Goal: Task Accomplishment & Management: Use online tool/utility

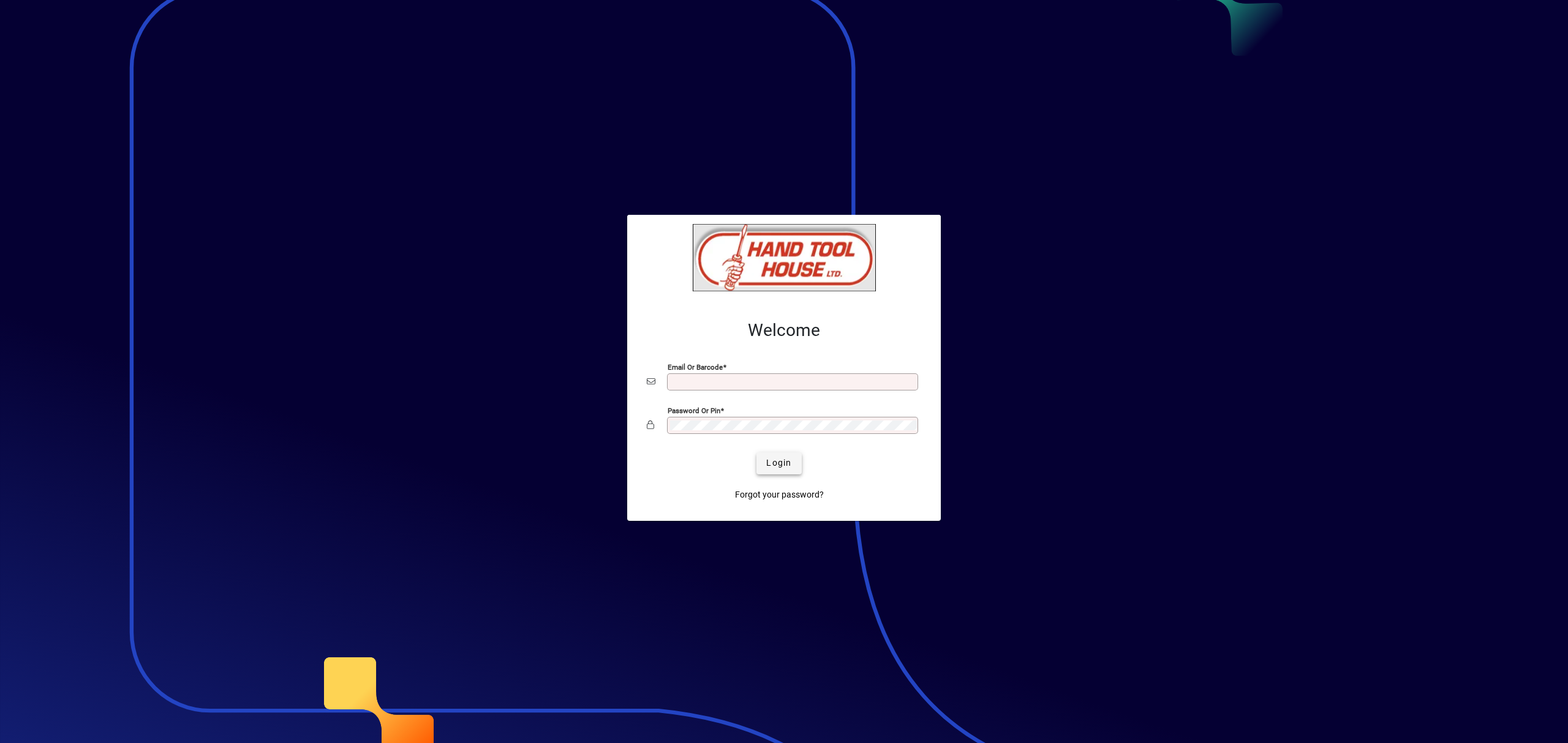
type input "**********"
click at [792, 467] on span "submit" at bounding box center [779, 463] width 45 height 29
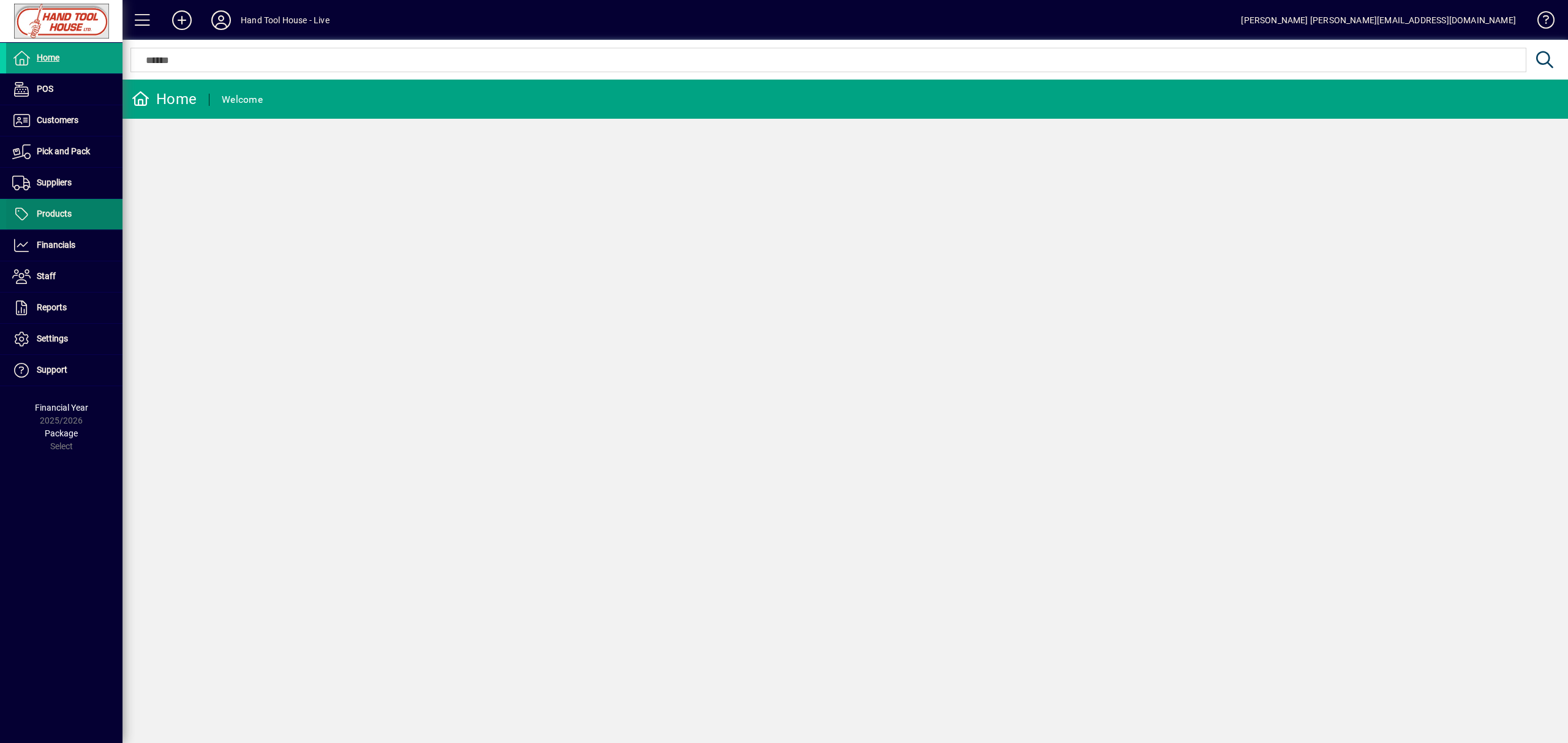
click at [80, 218] on span at bounding box center [64, 214] width 116 height 29
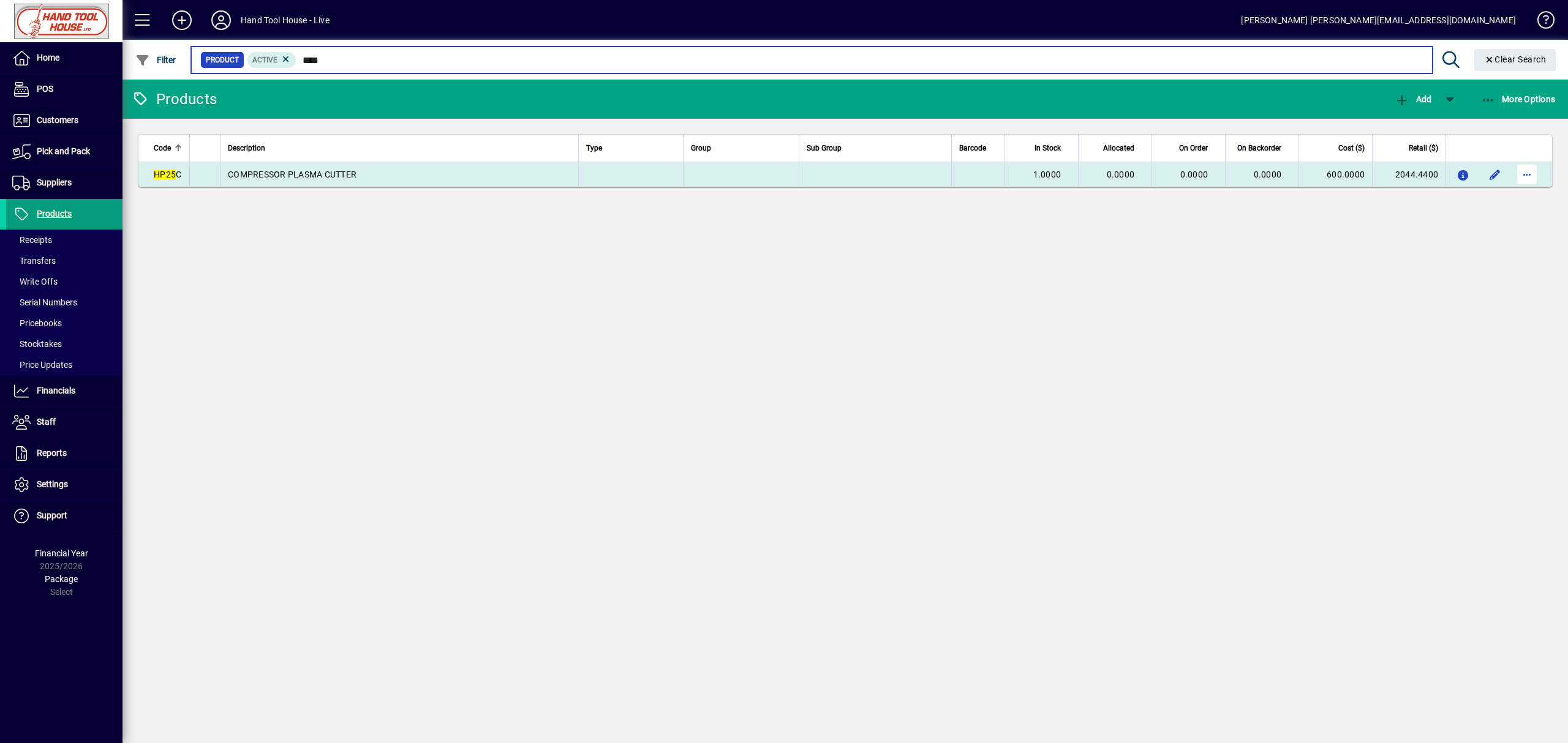
type input "****"
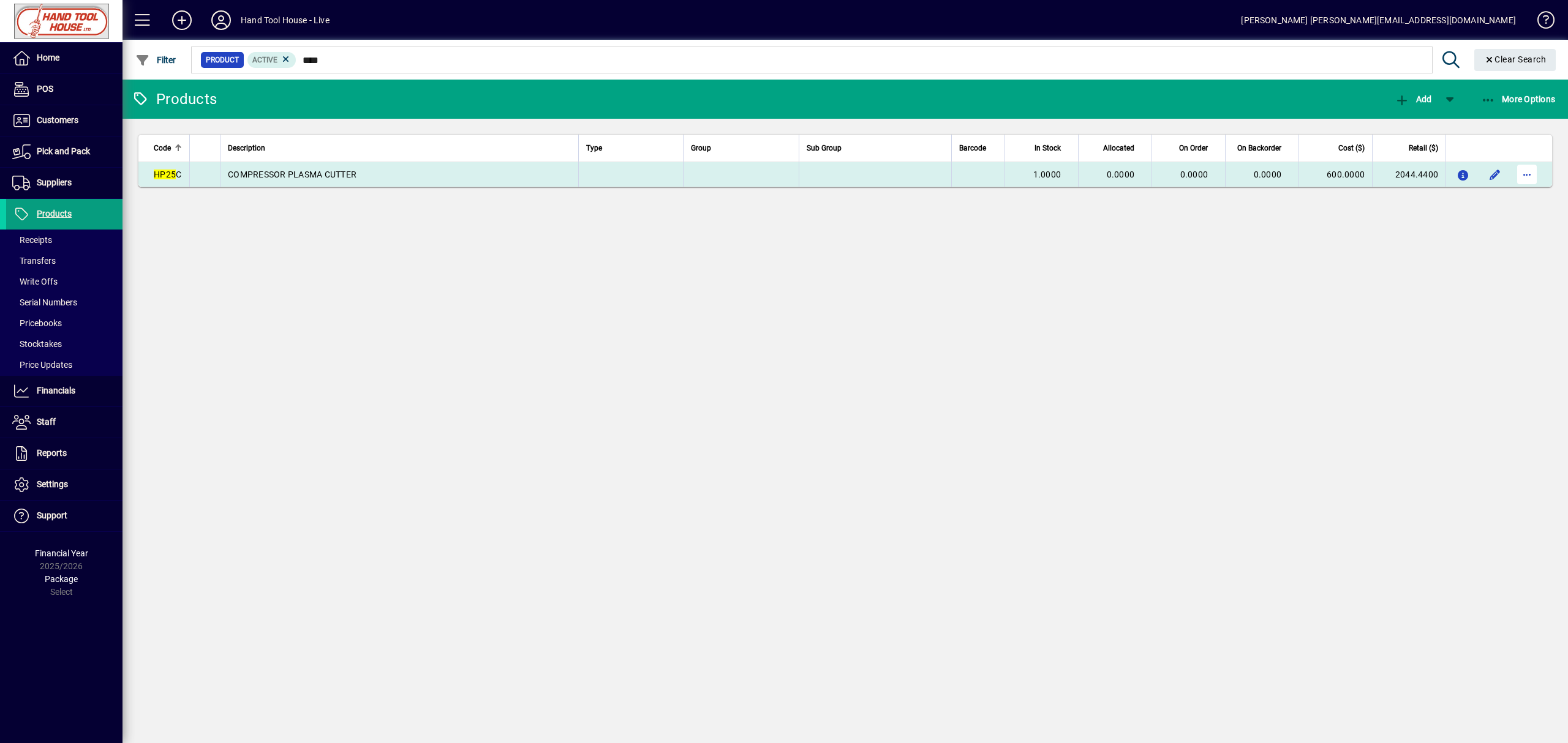
click at [1522, 179] on span "button" at bounding box center [1527, 174] width 29 height 29
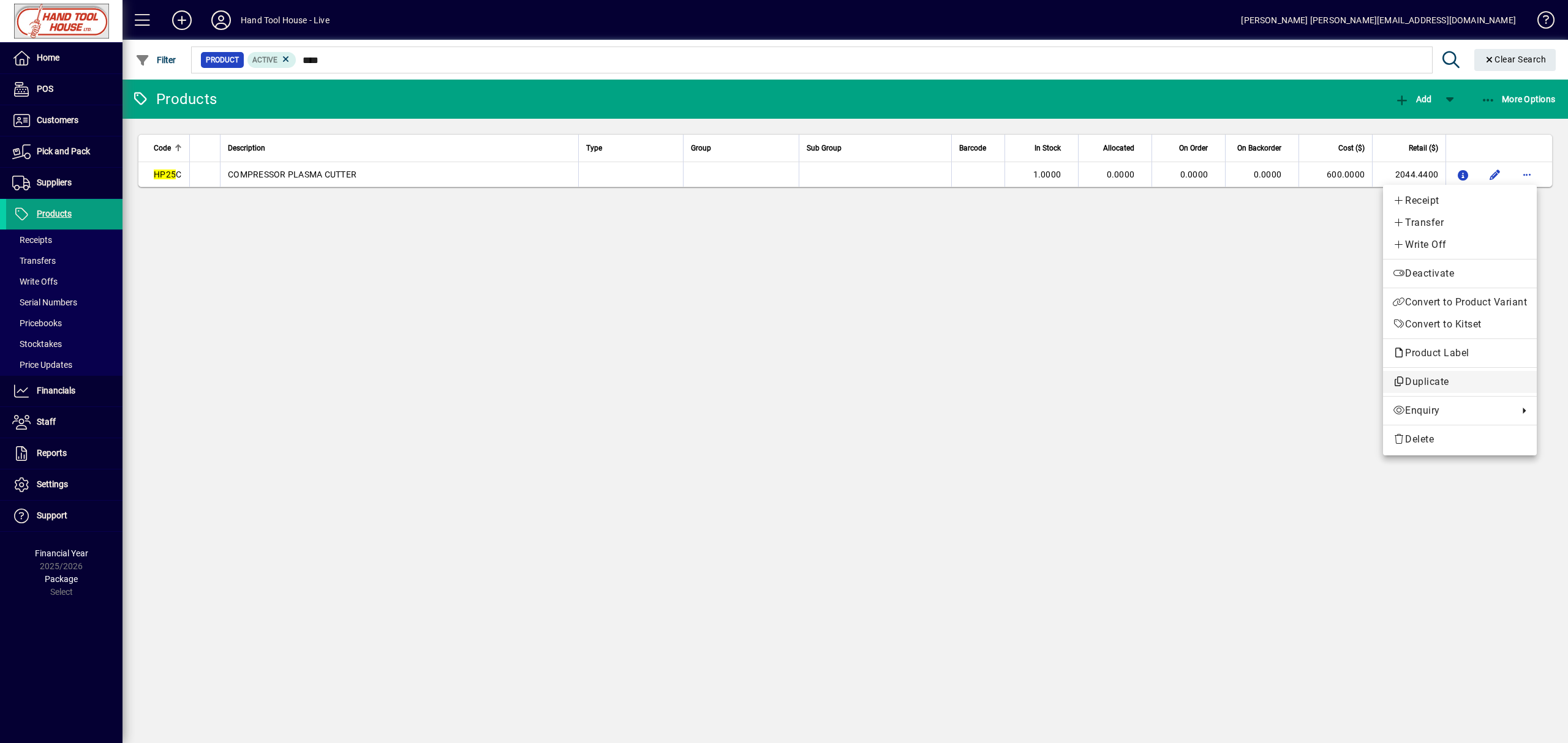
click at [1437, 383] on span "Duplicate" at bounding box center [1460, 382] width 134 height 15
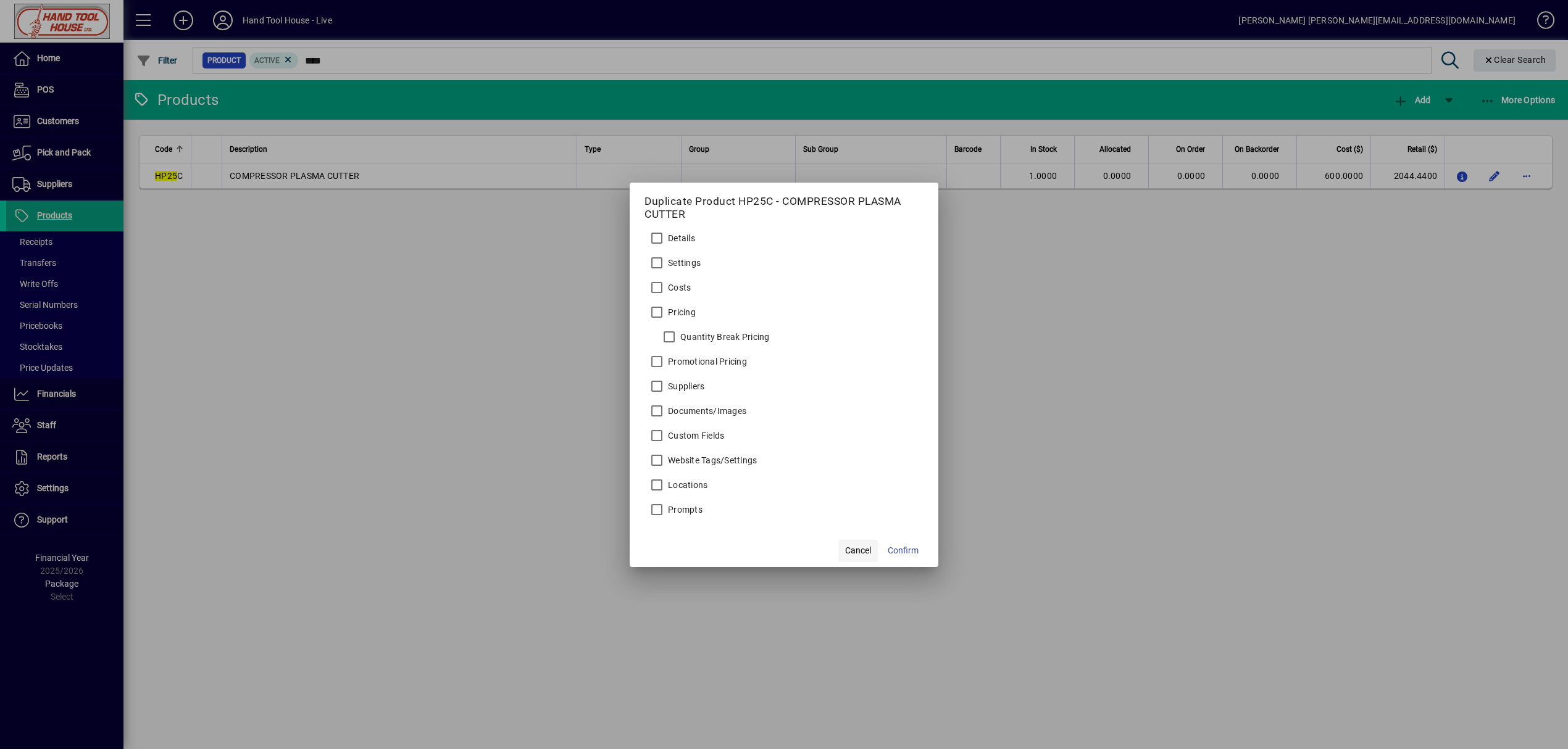
click at [850, 553] on span "Cancel" at bounding box center [858, 551] width 26 height 13
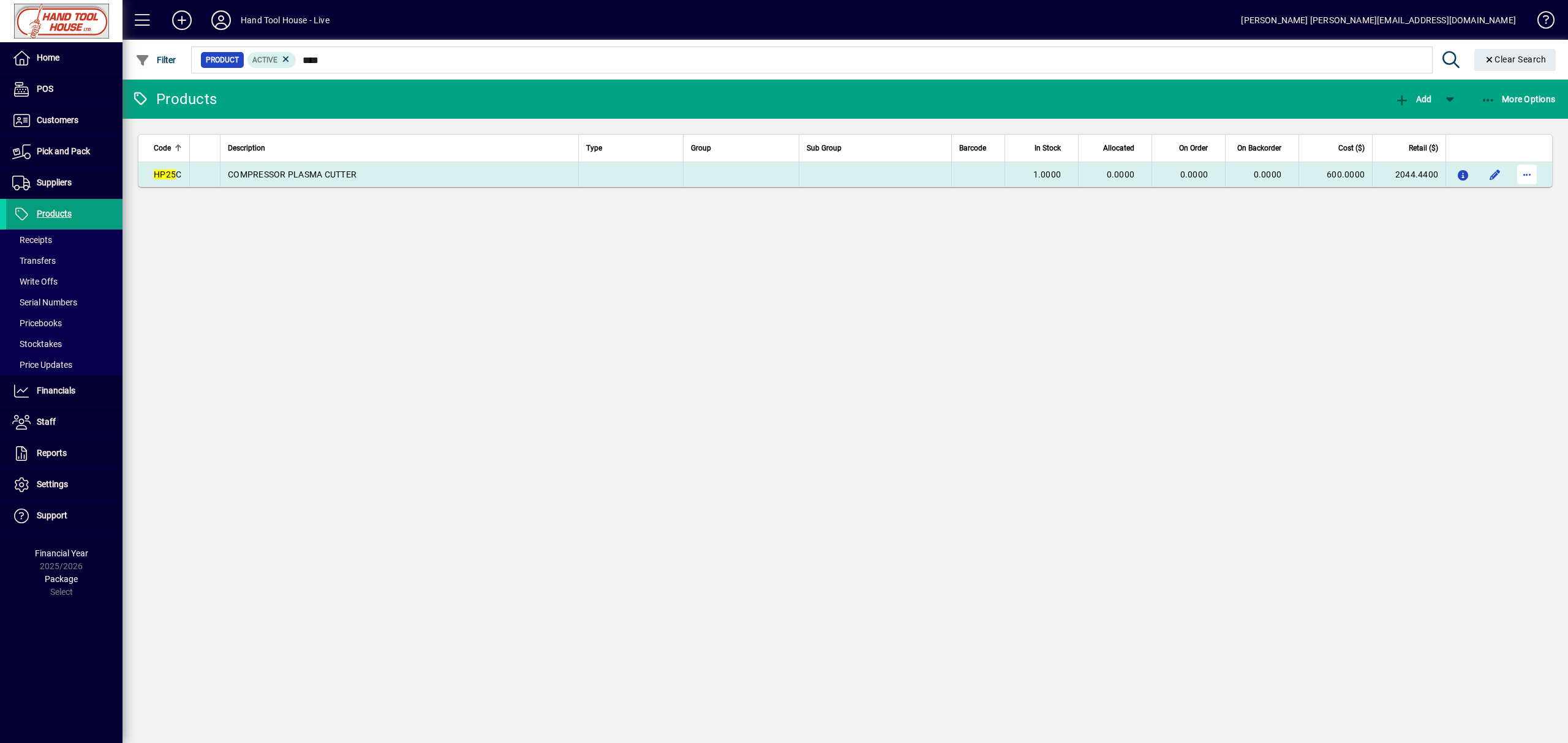
click at [1523, 184] on span "button" at bounding box center [1527, 174] width 29 height 29
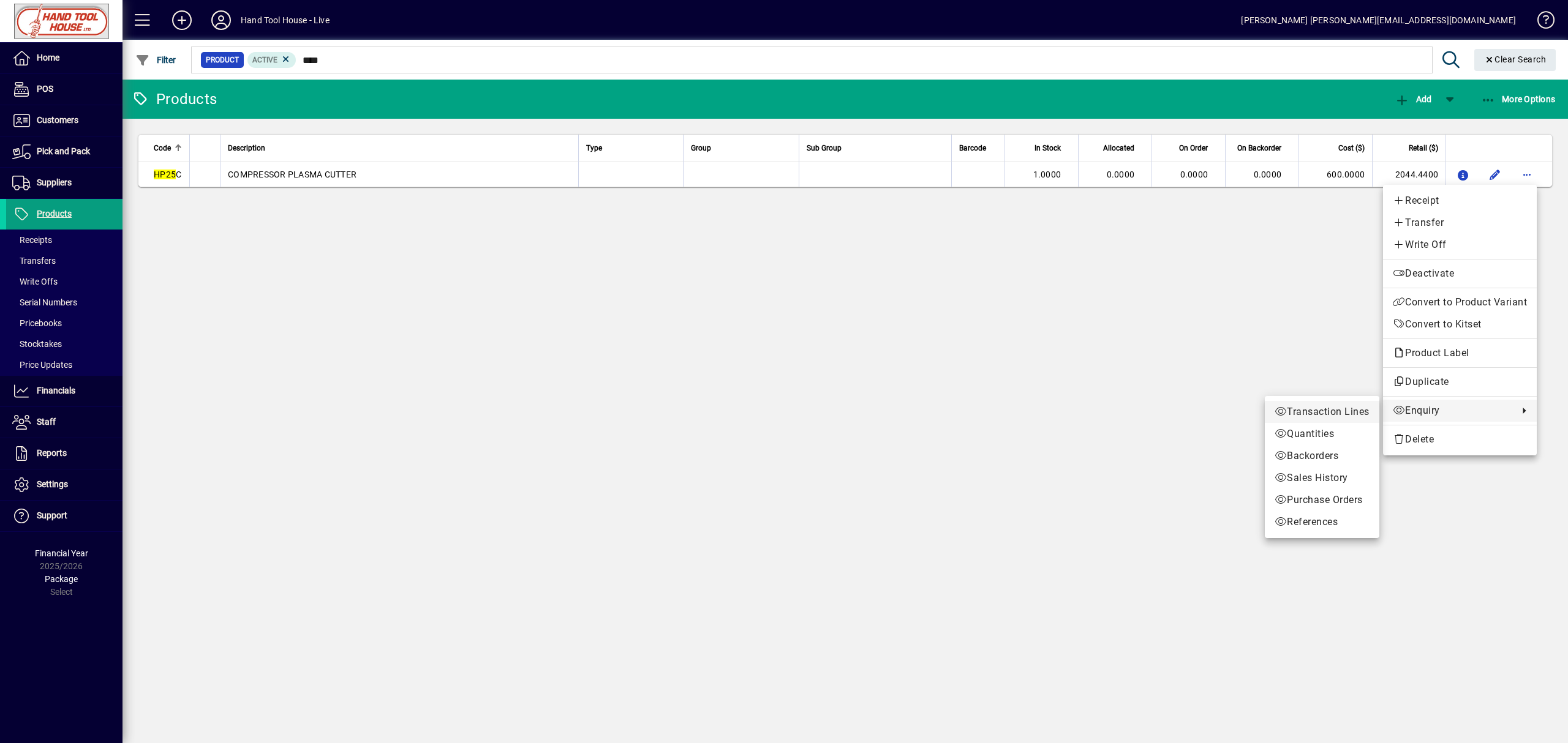
click at [1314, 409] on span "Transaction Lines" at bounding box center [1323, 411] width 95 height 15
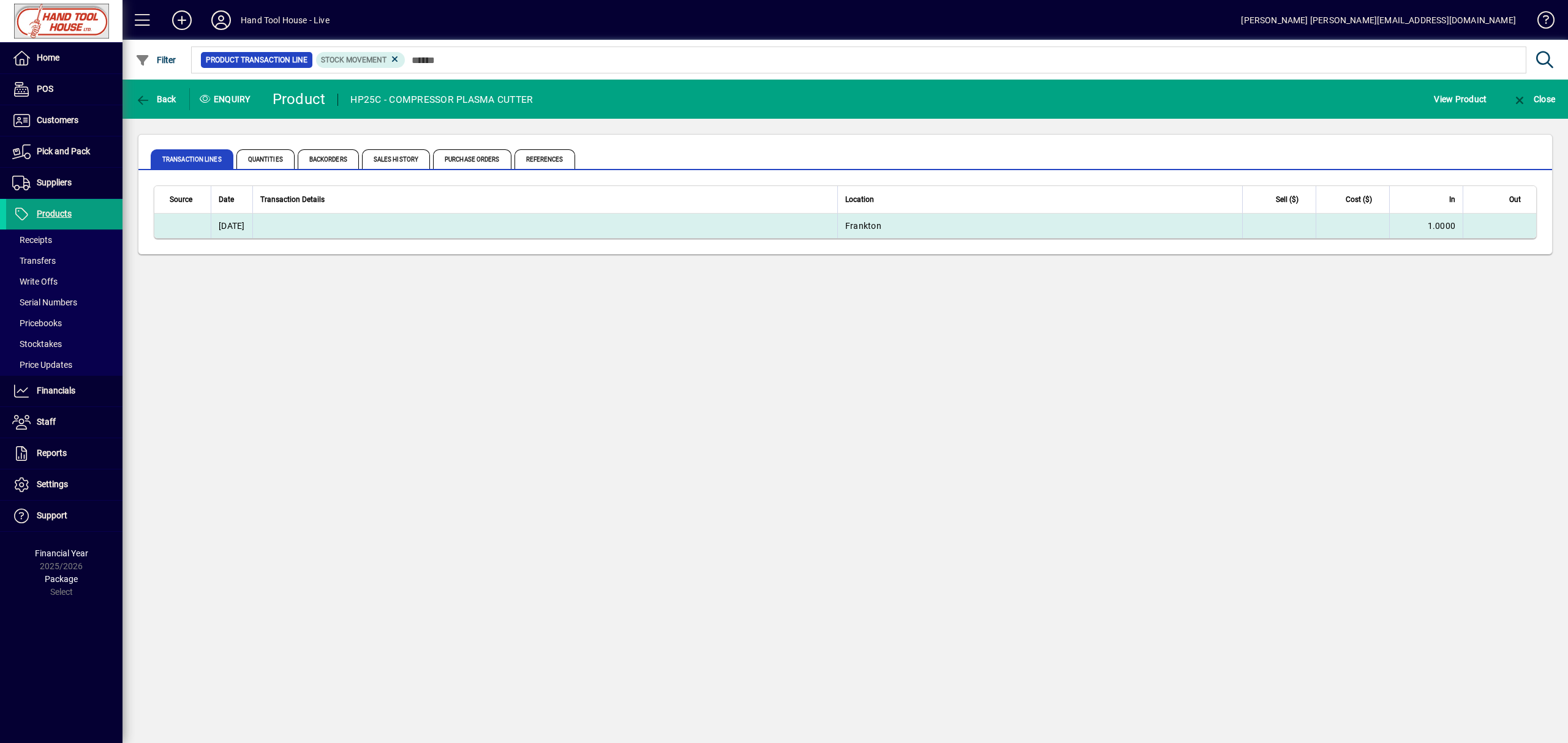
click at [252, 230] on td "[DATE]" at bounding box center [232, 226] width 42 height 25
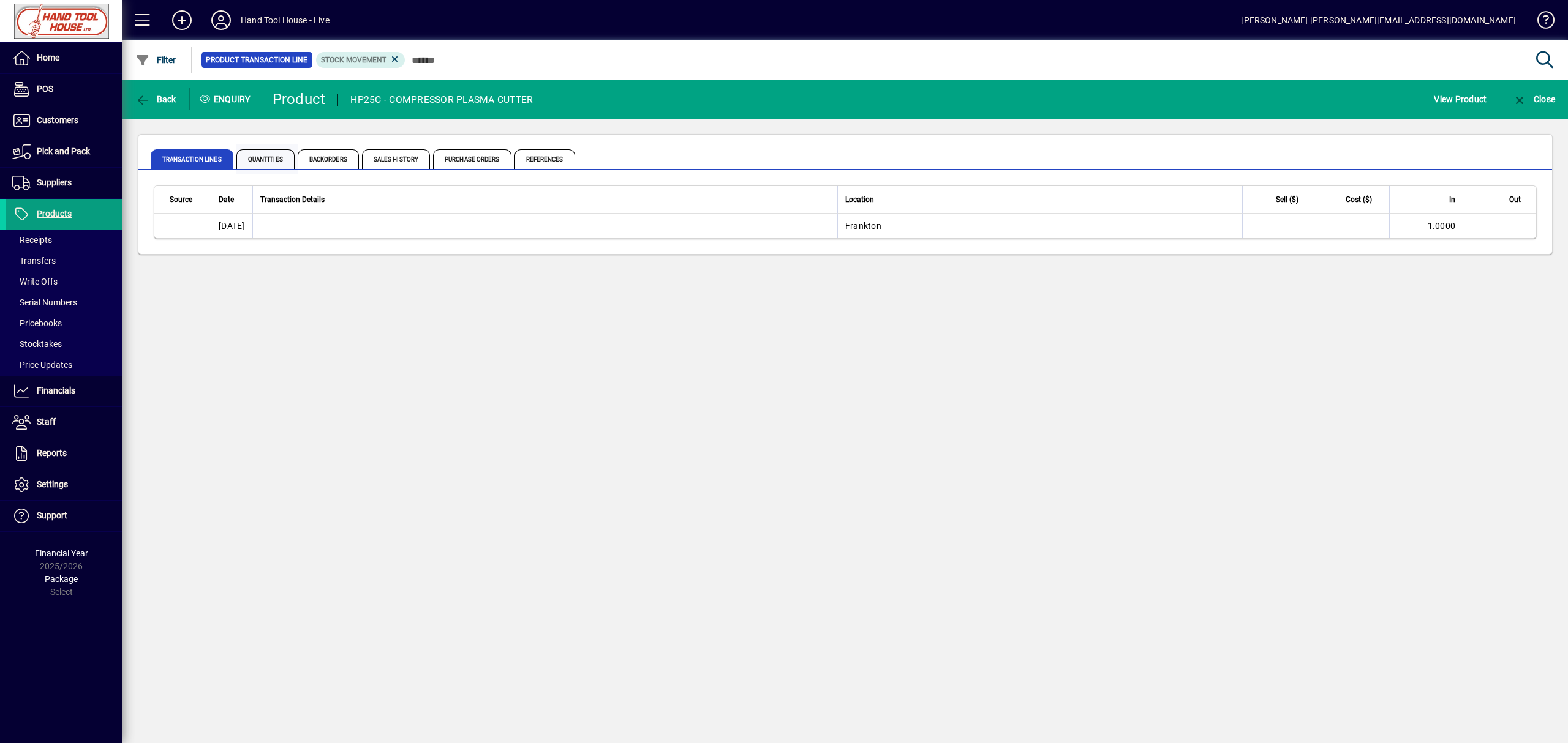
click at [280, 157] on span "Quantities" at bounding box center [266, 159] width 58 height 20
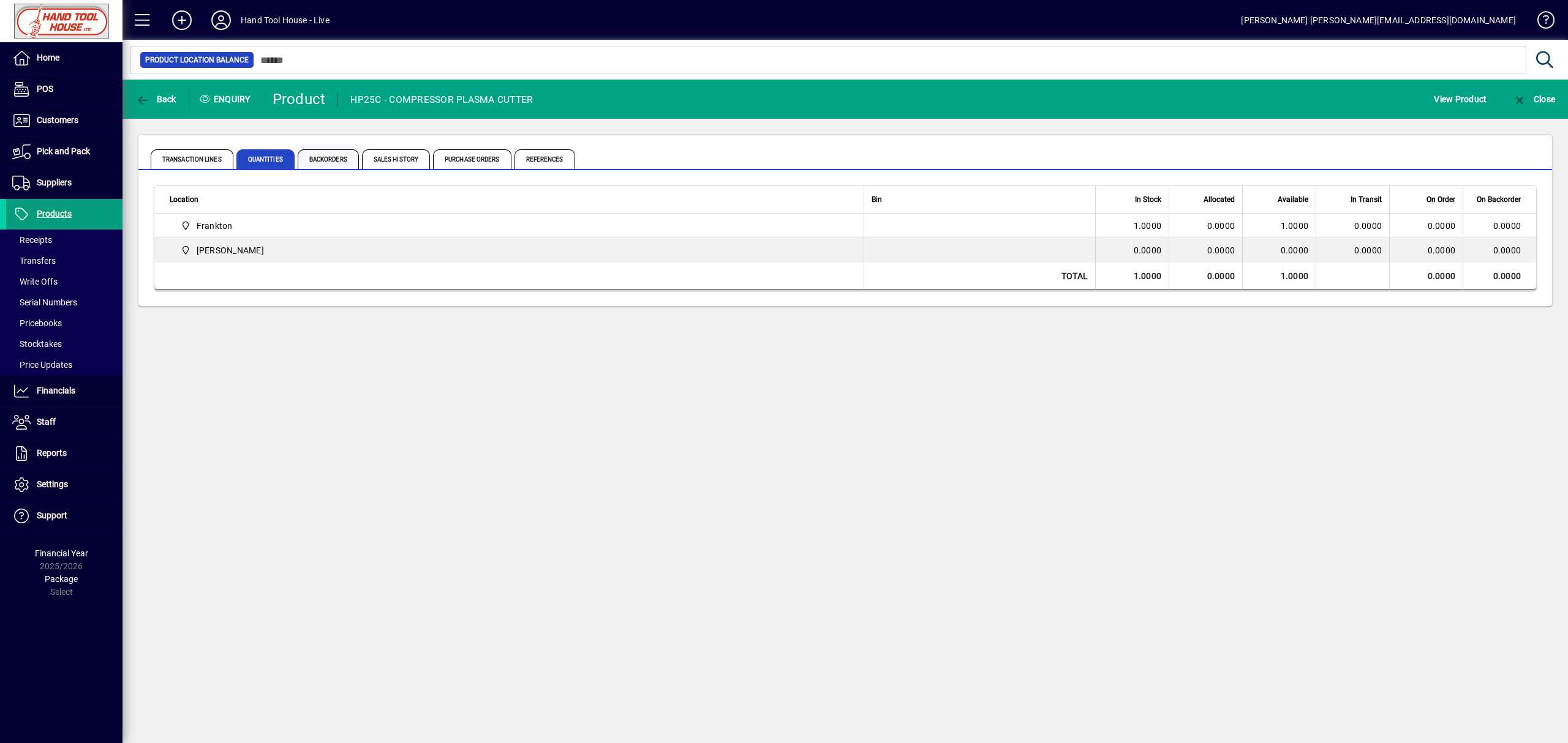
drag, startPoint x: 329, startPoint y: 160, endPoint x: 349, endPoint y: 160, distance: 20.0
click at [329, 160] on span "Backorders" at bounding box center [328, 159] width 62 height 20
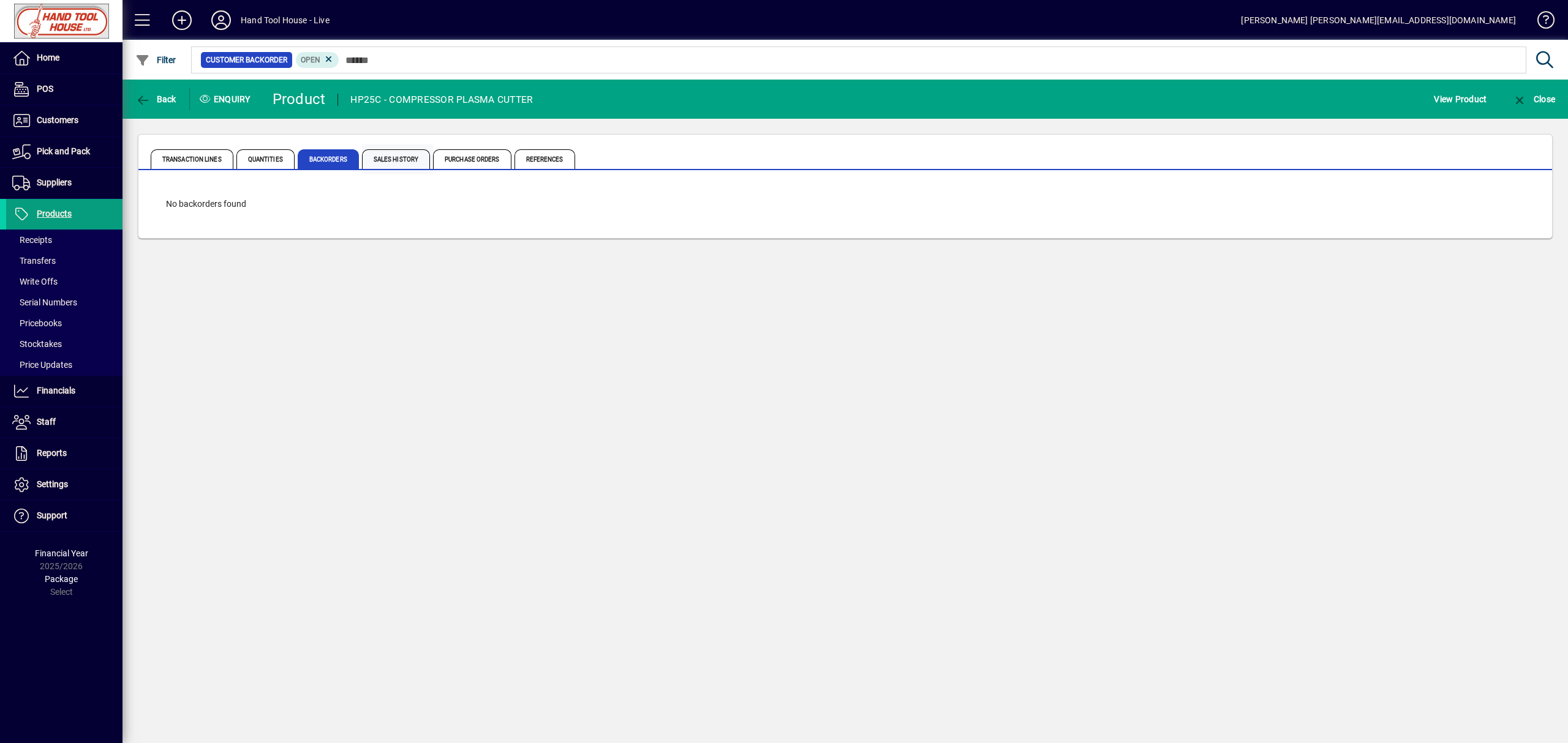
click at [403, 162] on span "Sales History" at bounding box center [396, 159] width 68 height 20
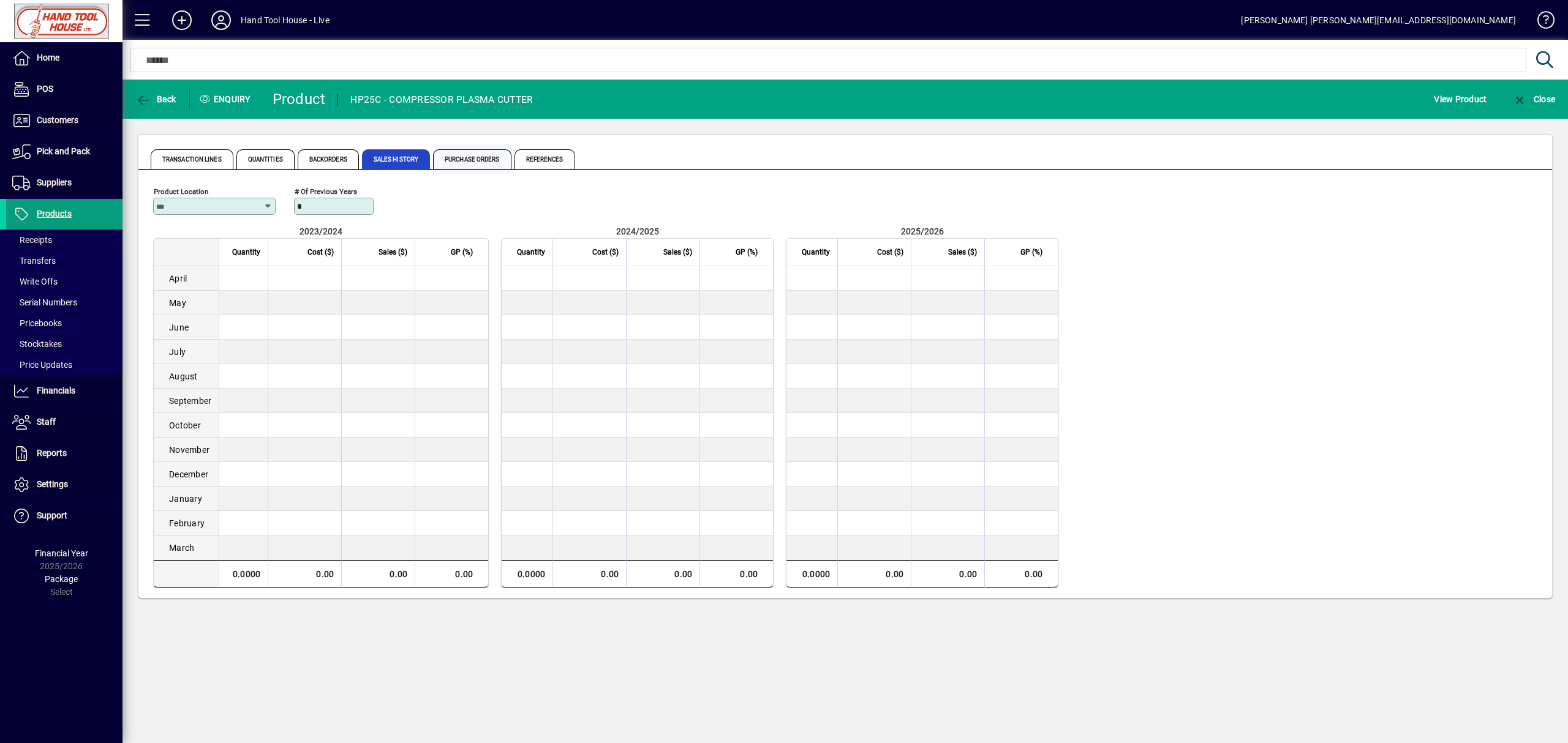
click at [455, 163] on span "Purchase Orders" at bounding box center [473, 159] width 79 height 20
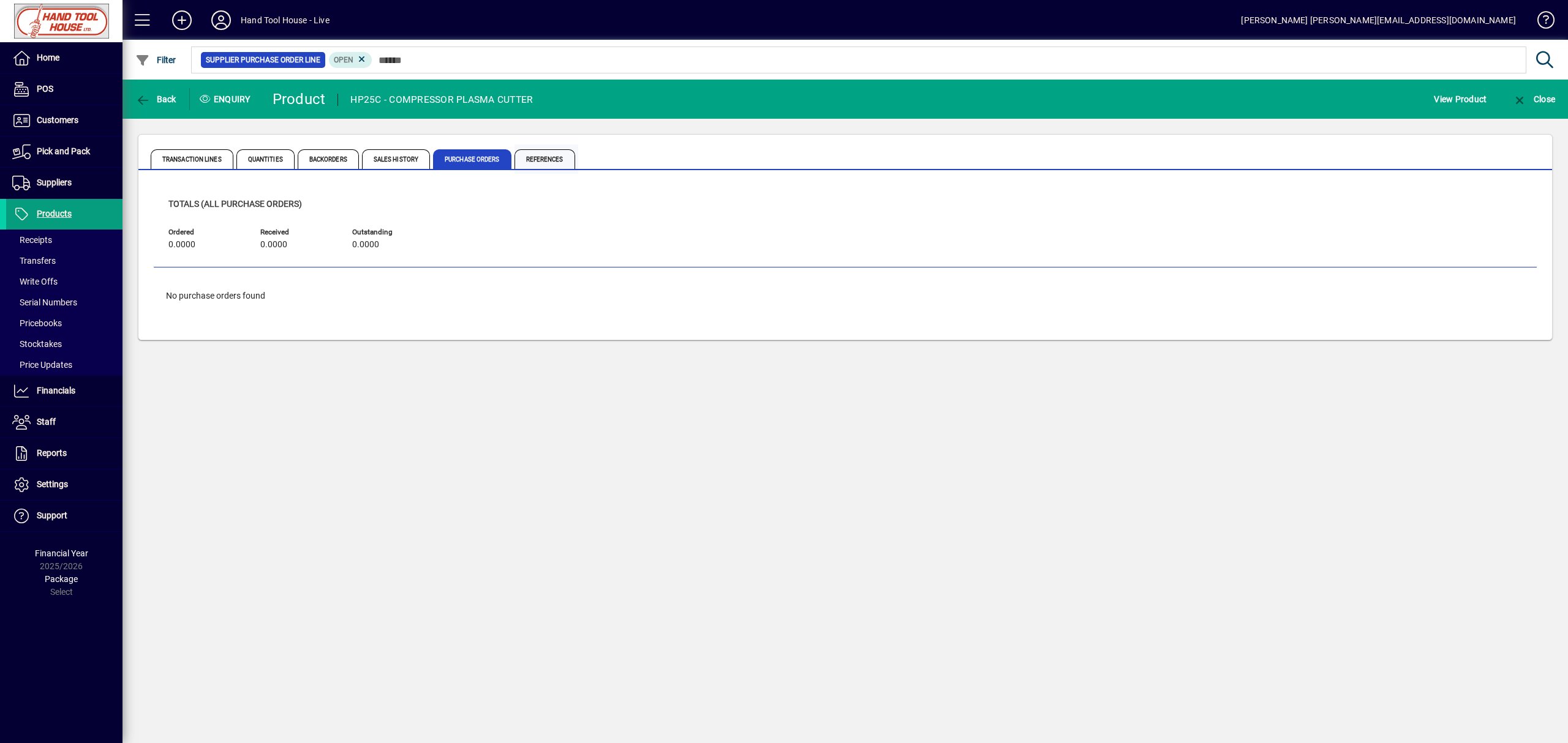
drag, startPoint x: 527, startPoint y: 160, endPoint x: 525, endPoint y: 167, distance: 7.3
click at [528, 162] on span "References" at bounding box center [545, 159] width 61 height 20
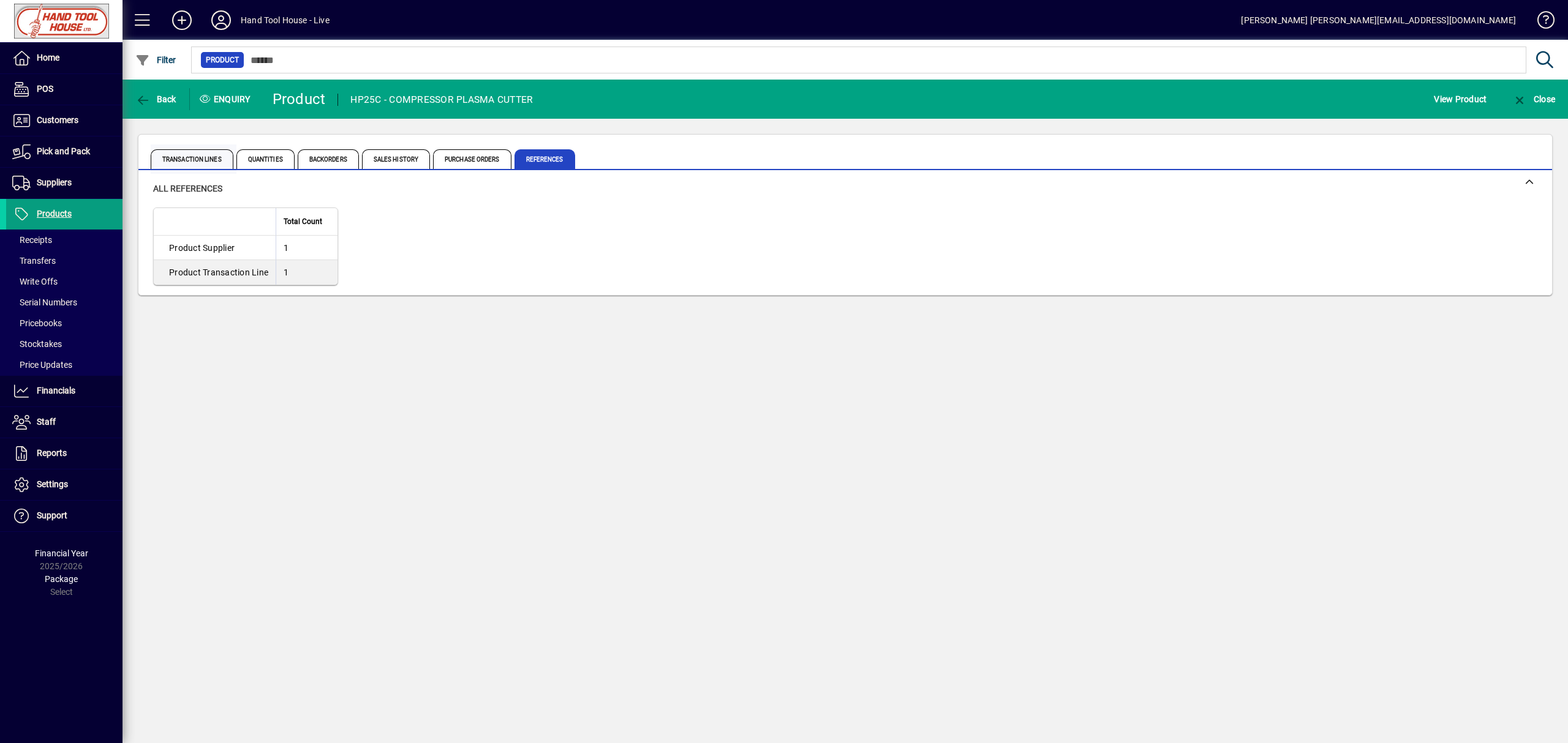
drag, startPoint x: 197, startPoint y: 160, endPoint x: 207, endPoint y: 169, distance: 13.5
click at [202, 163] on span "Transaction Lines" at bounding box center [192, 159] width 82 height 20
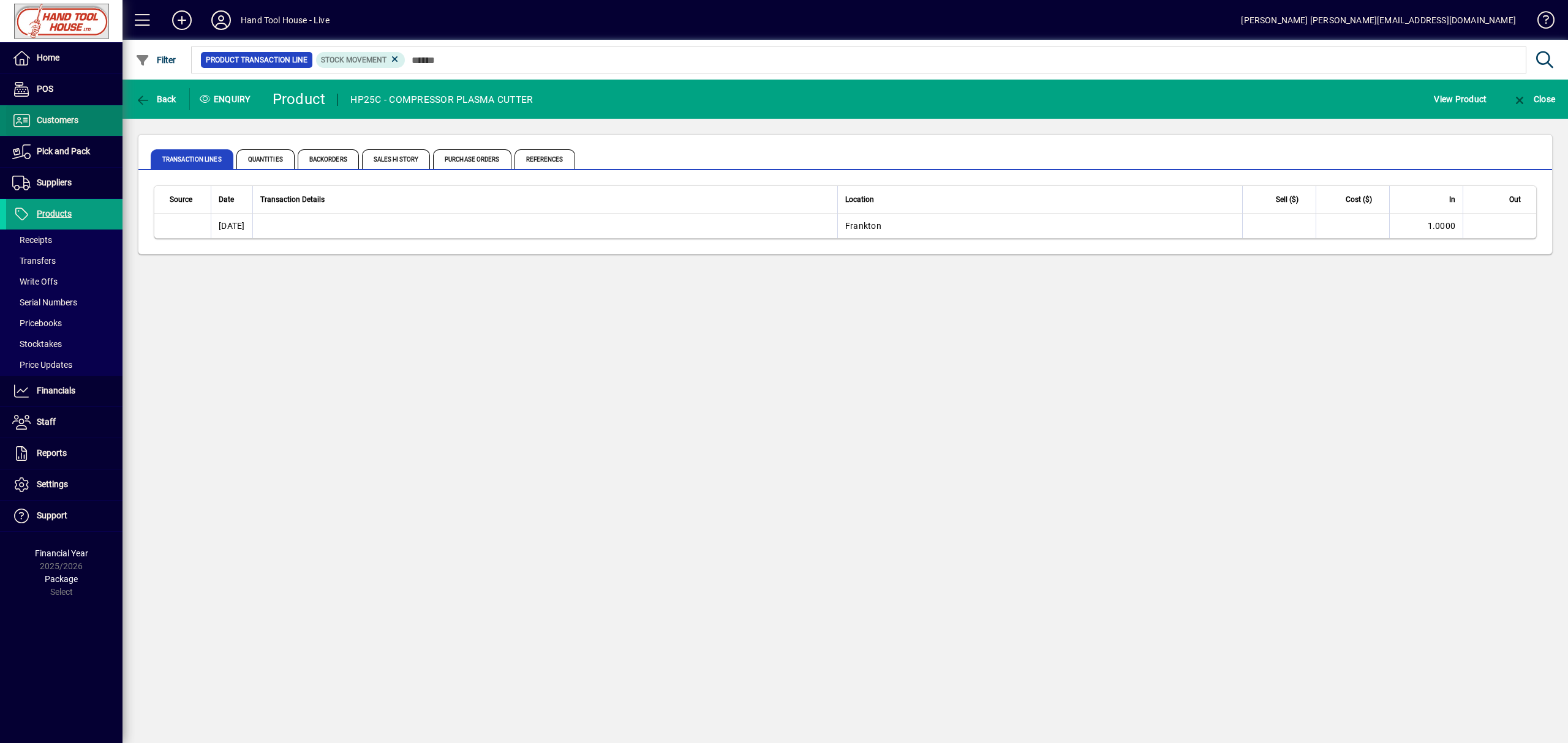
click at [62, 124] on span "Customers" at bounding box center [58, 120] width 42 height 10
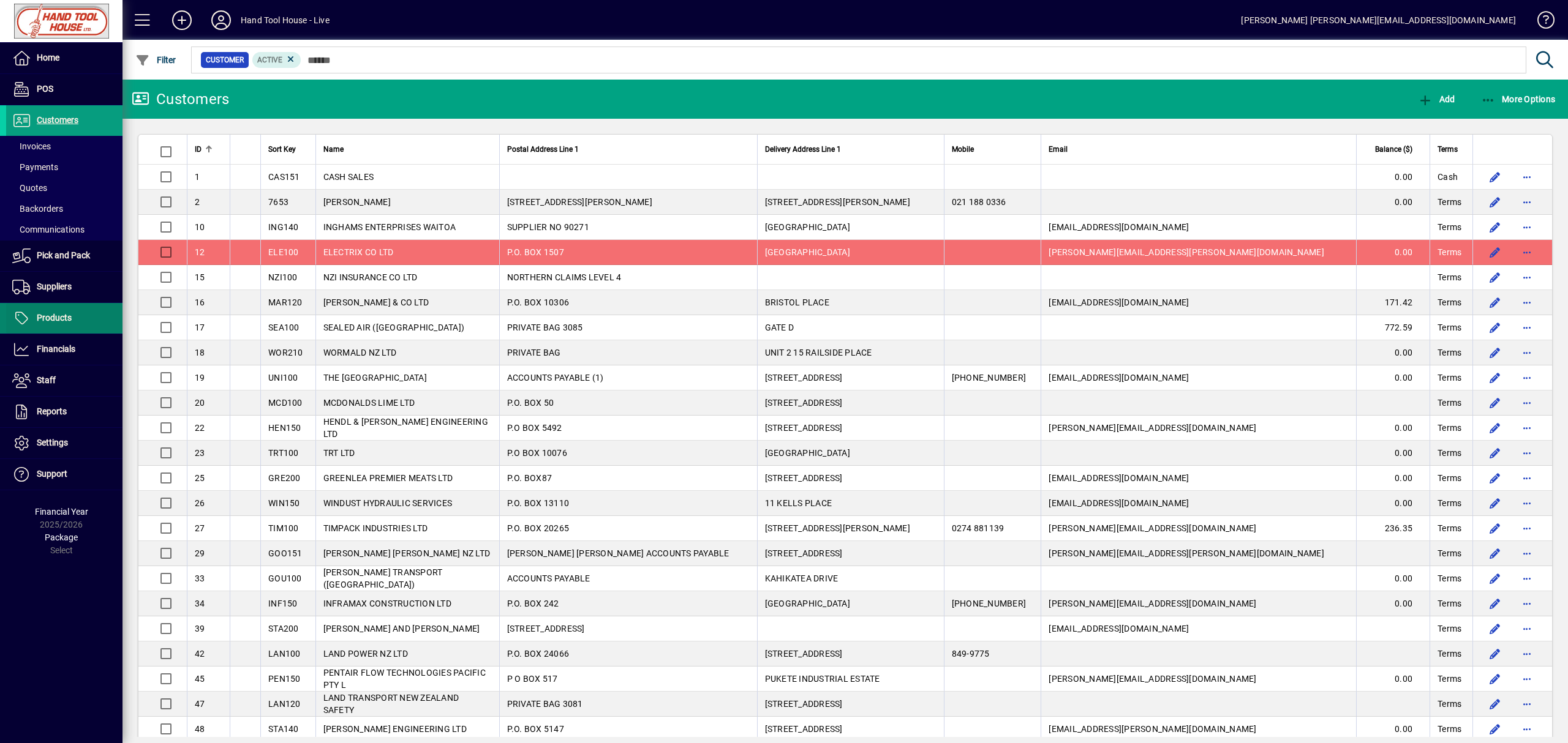
click at [94, 330] on span at bounding box center [64, 318] width 116 height 29
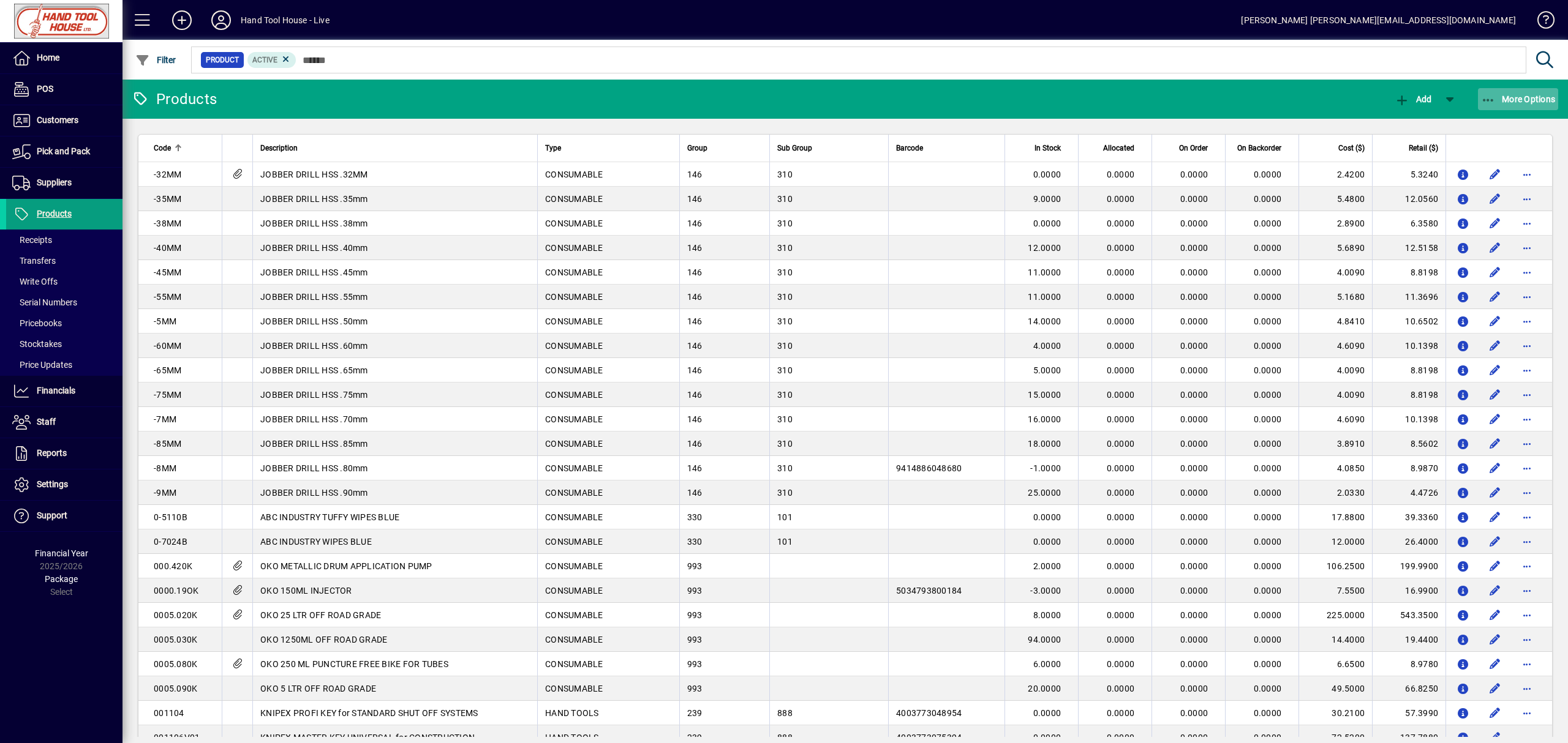
click at [1530, 103] on span "More Options" at bounding box center [1519, 99] width 75 height 10
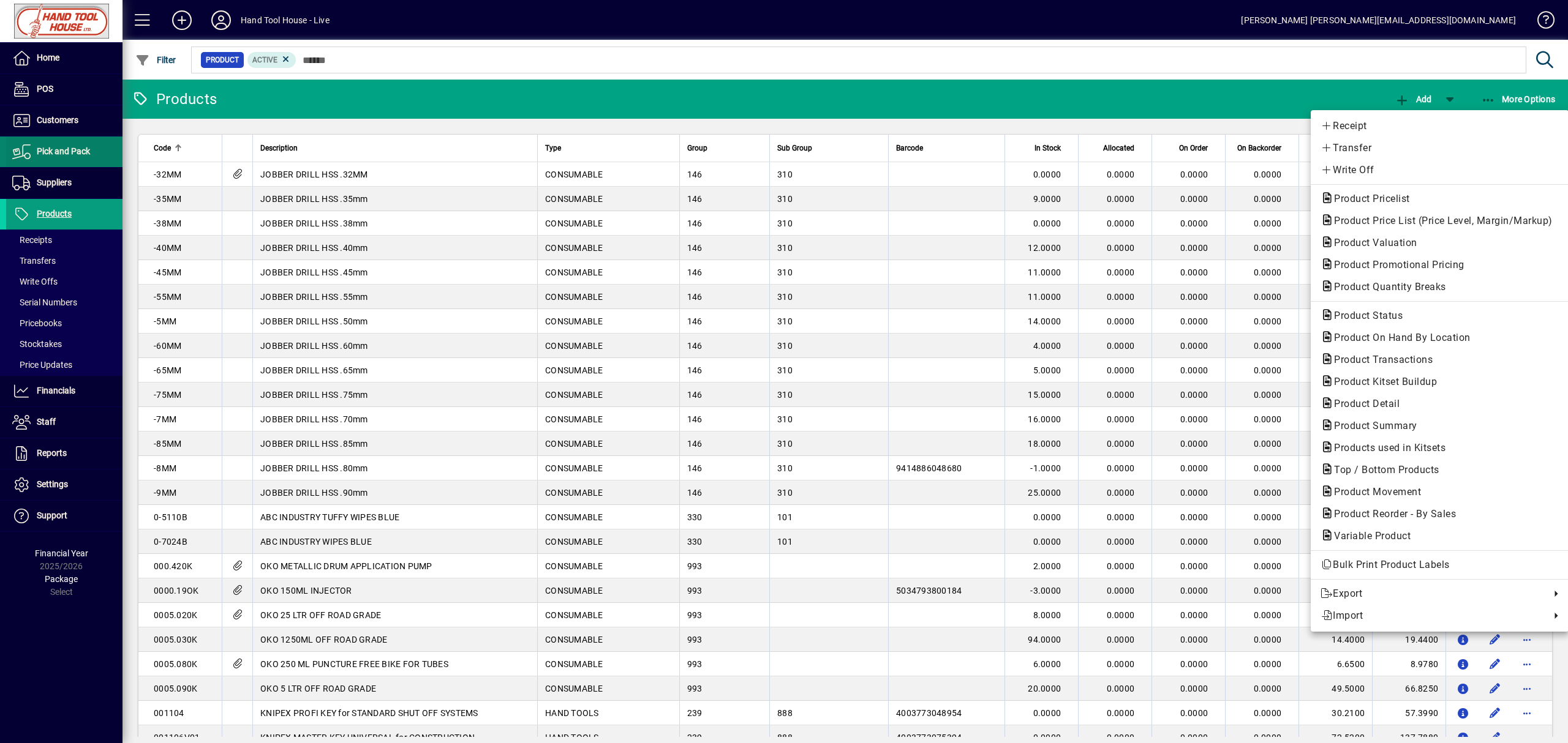
click at [66, 152] on div at bounding box center [784, 372] width 1568 height 743
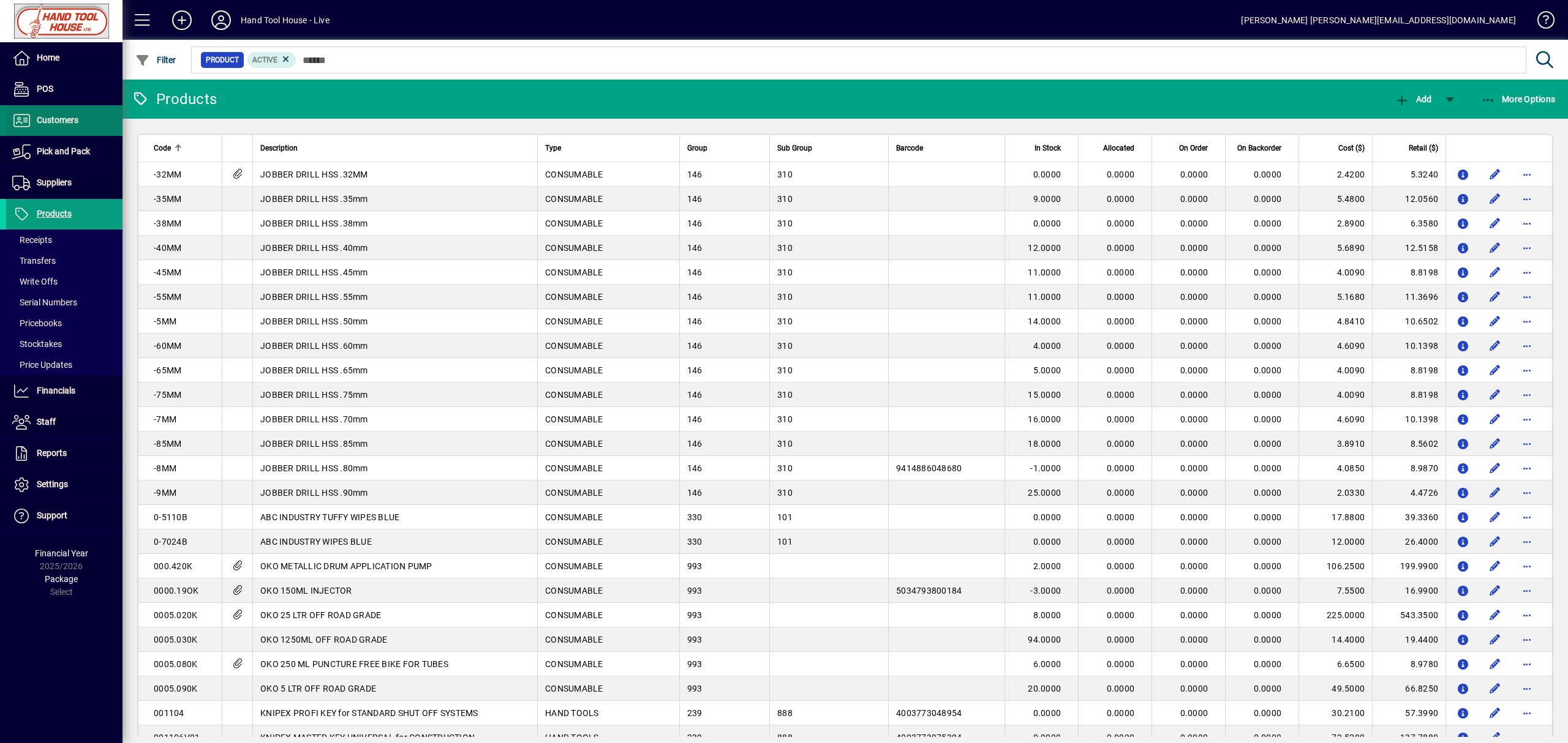
click at [69, 128] on span "Customers" at bounding box center [42, 120] width 72 height 15
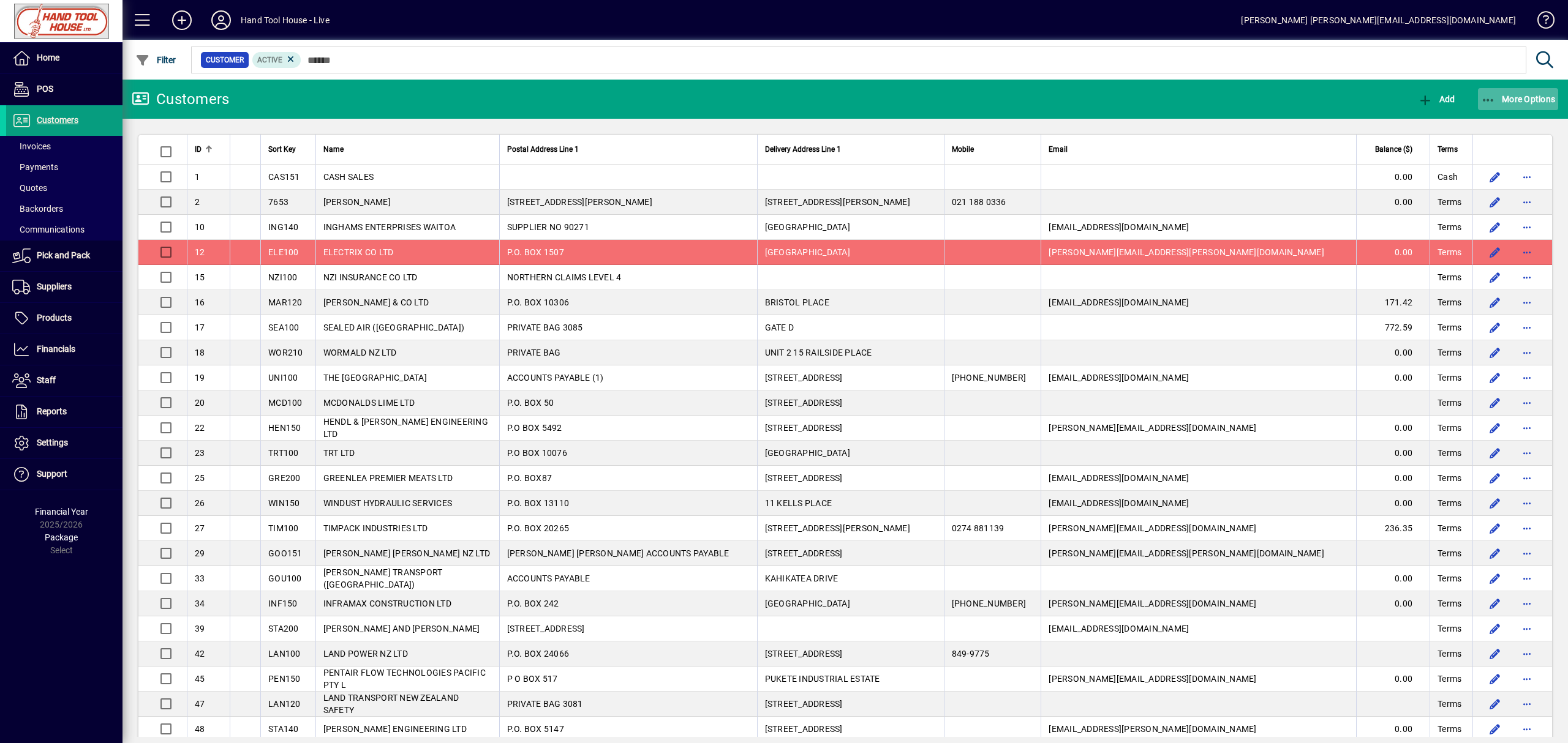
click at [1519, 96] on span "More Options" at bounding box center [1519, 99] width 75 height 10
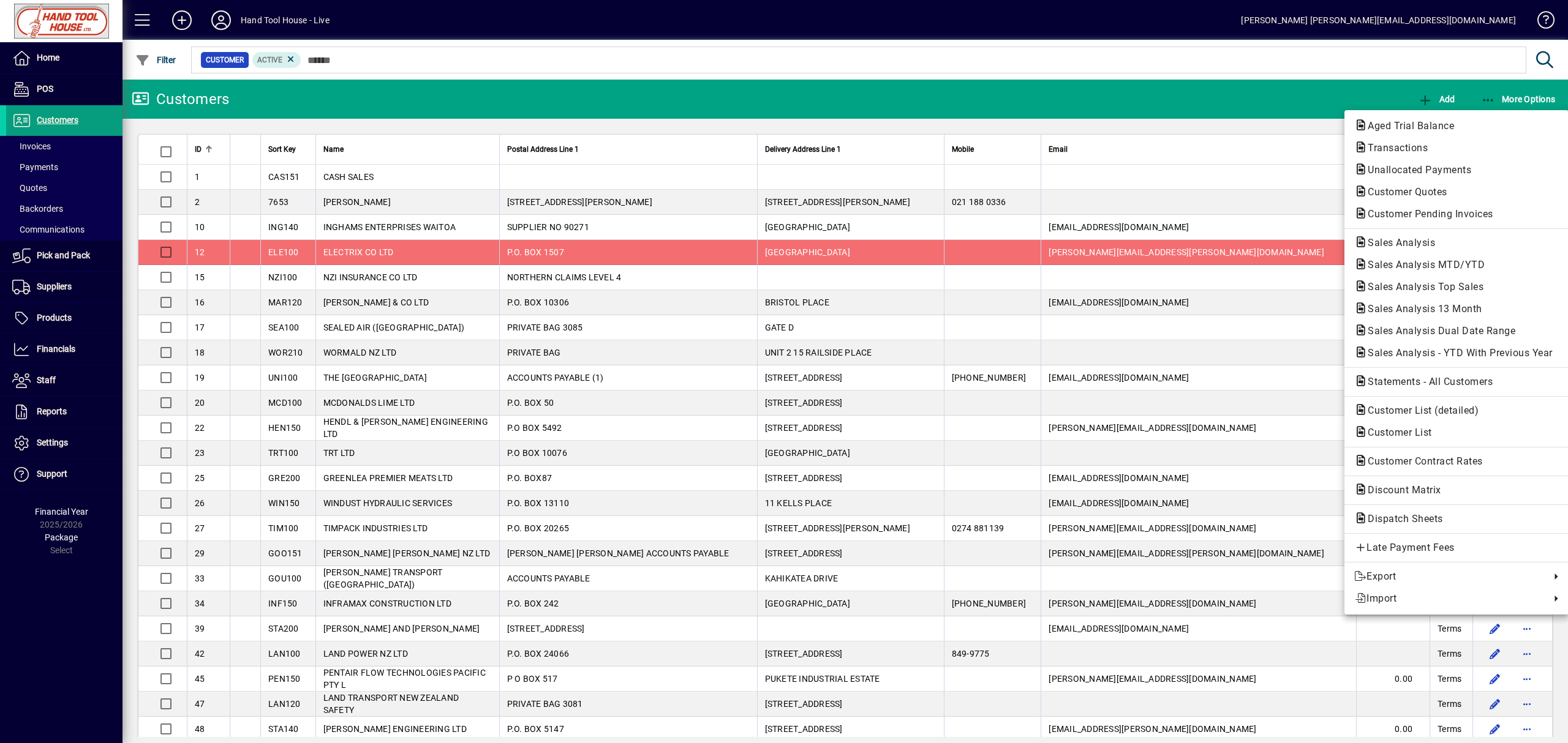
click at [1461, 247] on span "Sales Analysis" at bounding box center [1456, 243] width 205 height 15
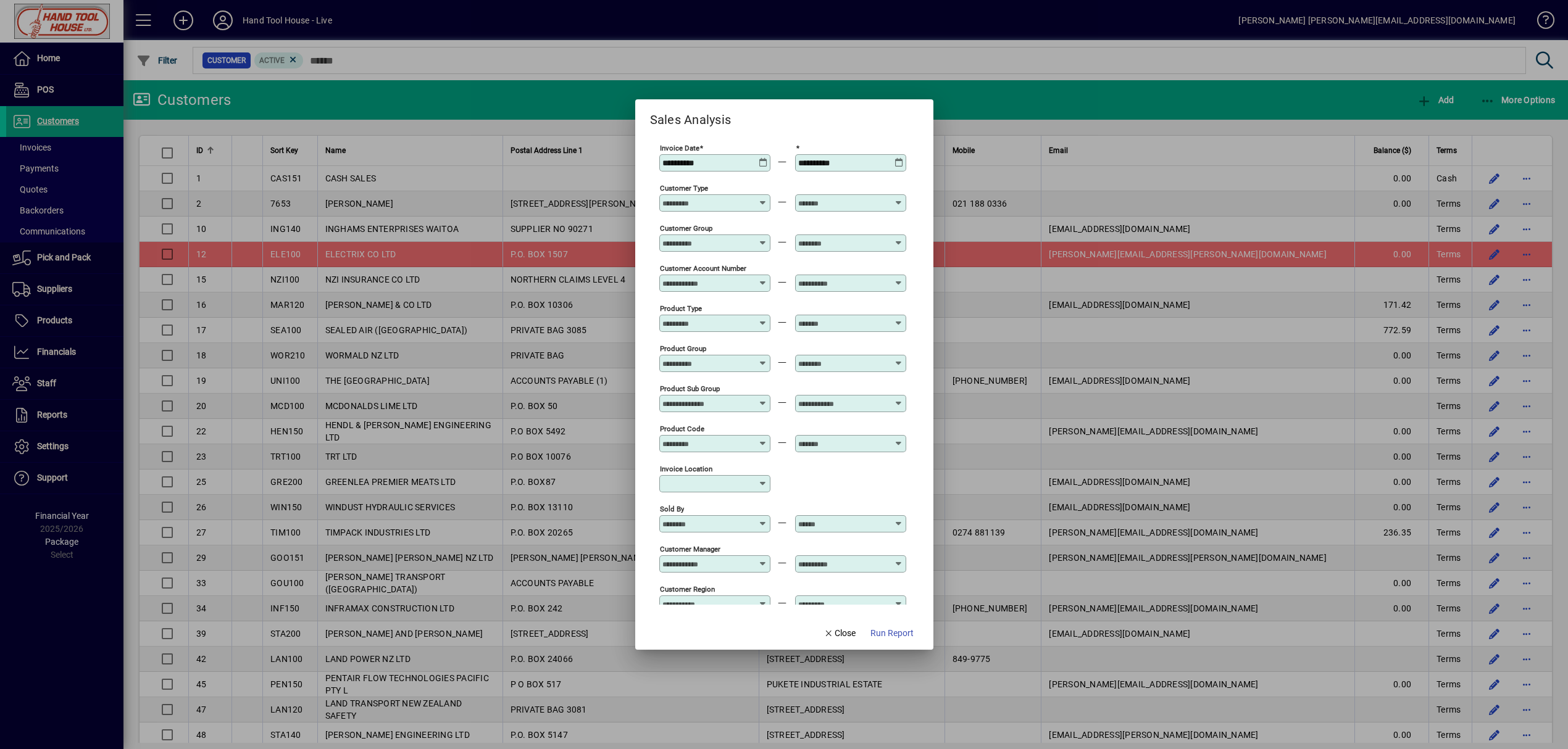
type input "**********"
click at [759, 158] on icon at bounding box center [763, 158] width 9 height 0
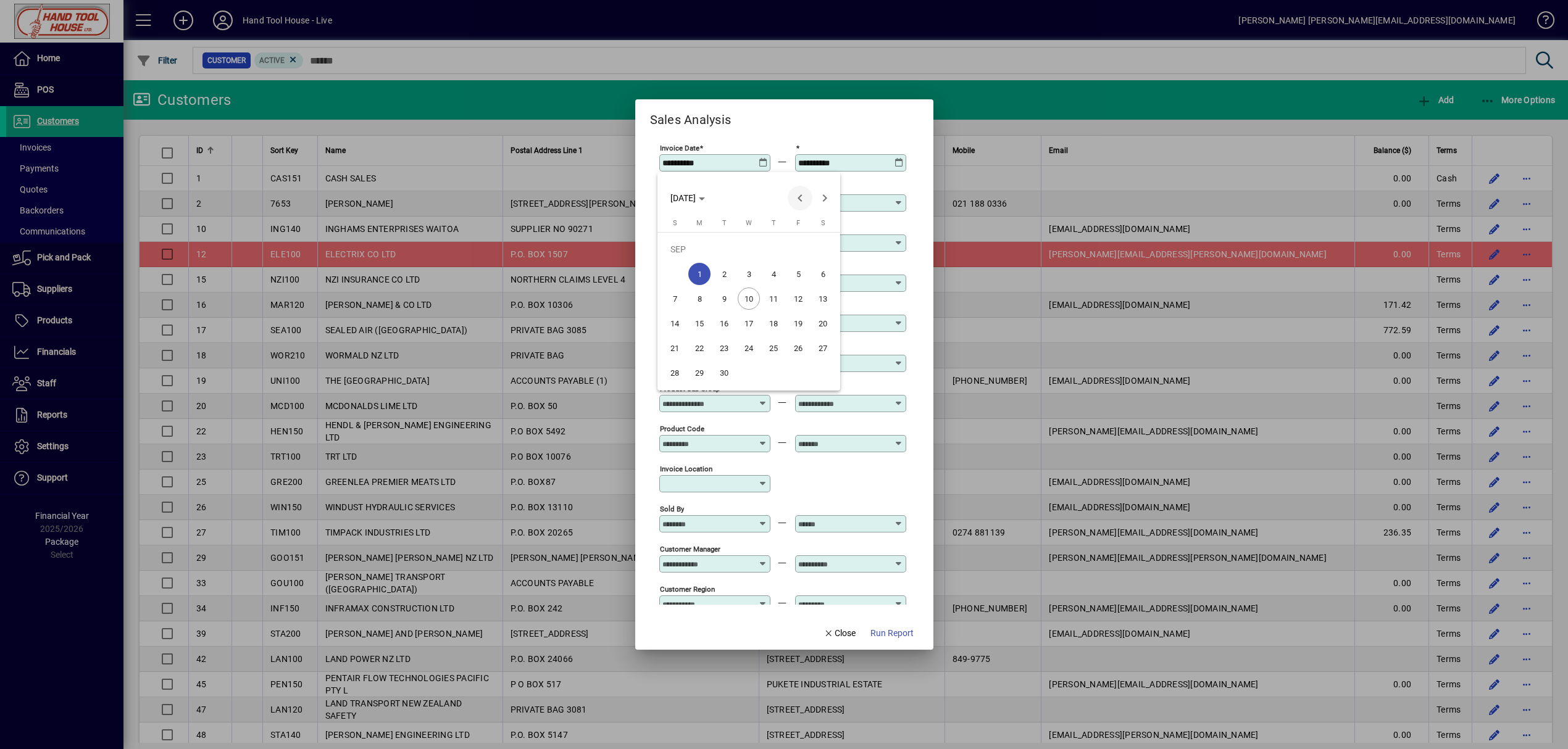
click at [798, 198] on span "Previous month" at bounding box center [800, 198] width 25 height 25
click at [705, 195] on span "[DATE]" at bounding box center [688, 197] width 35 height 10
click at [679, 279] on span "2024" at bounding box center [684, 286] width 39 height 22
click at [694, 259] on span "JAN" at bounding box center [684, 261] width 39 height 22
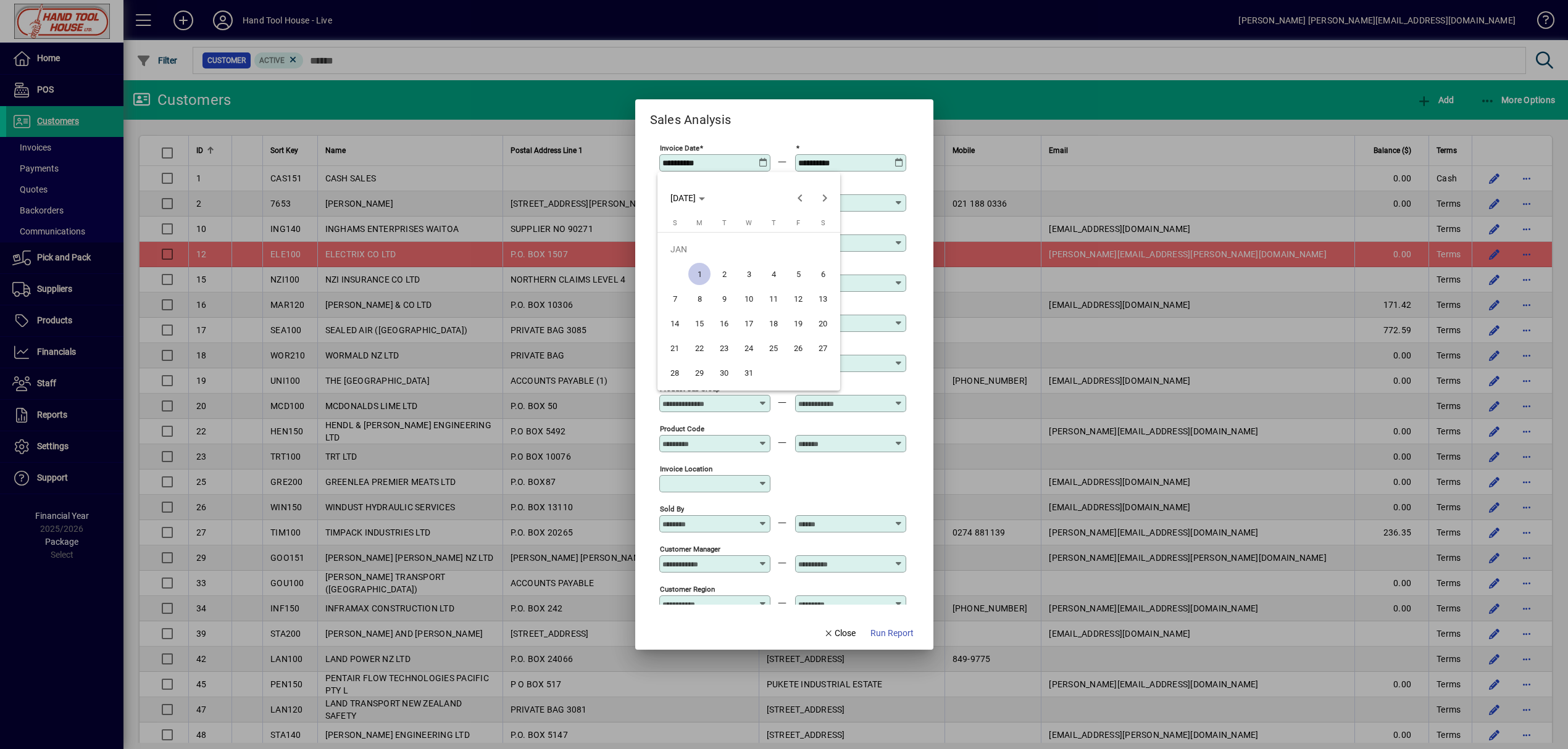
click at [705, 277] on span "1" at bounding box center [699, 274] width 22 height 22
type input "**********"
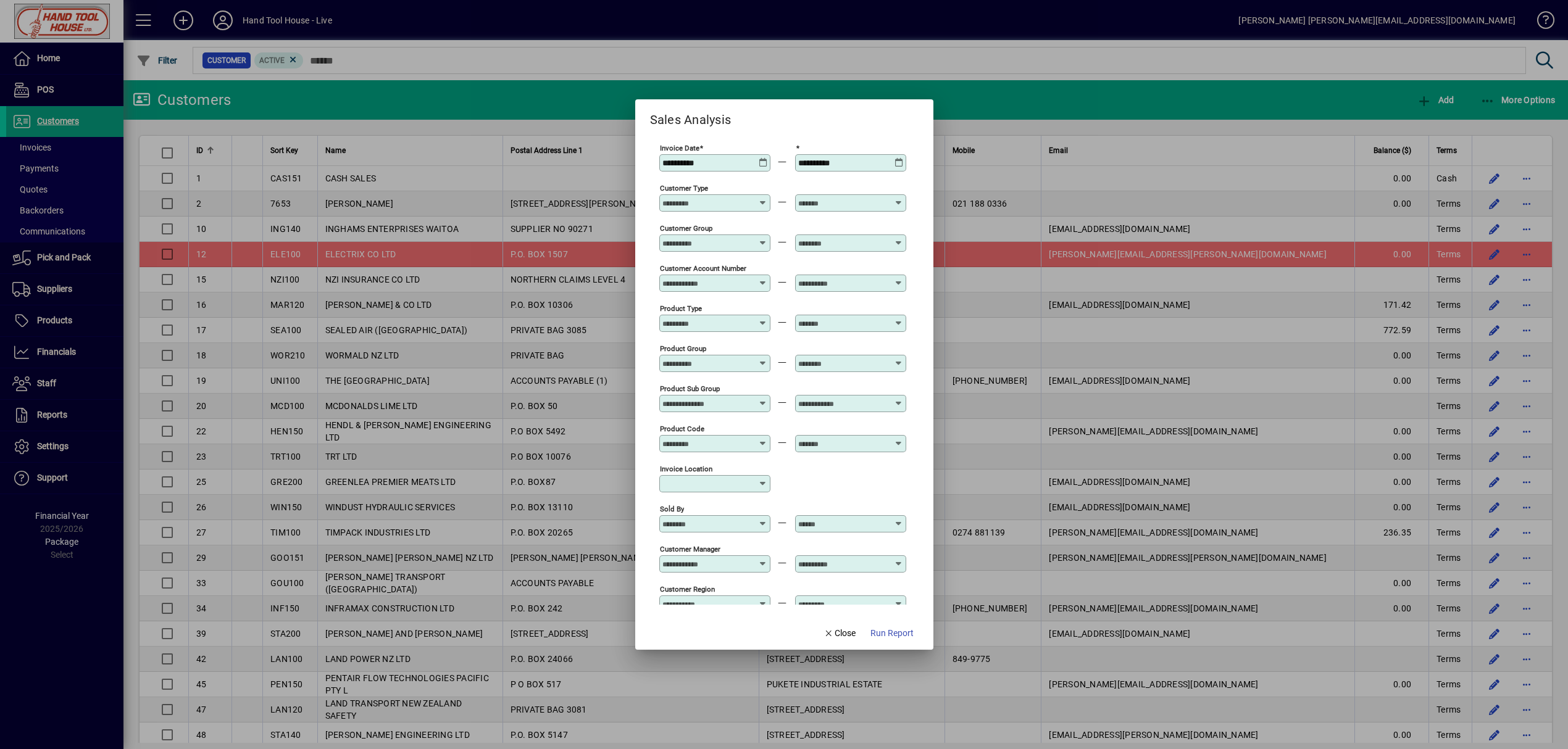
click at [729, 318] on input "Product Type" at bounding box center [707, 323] width 90 height 10
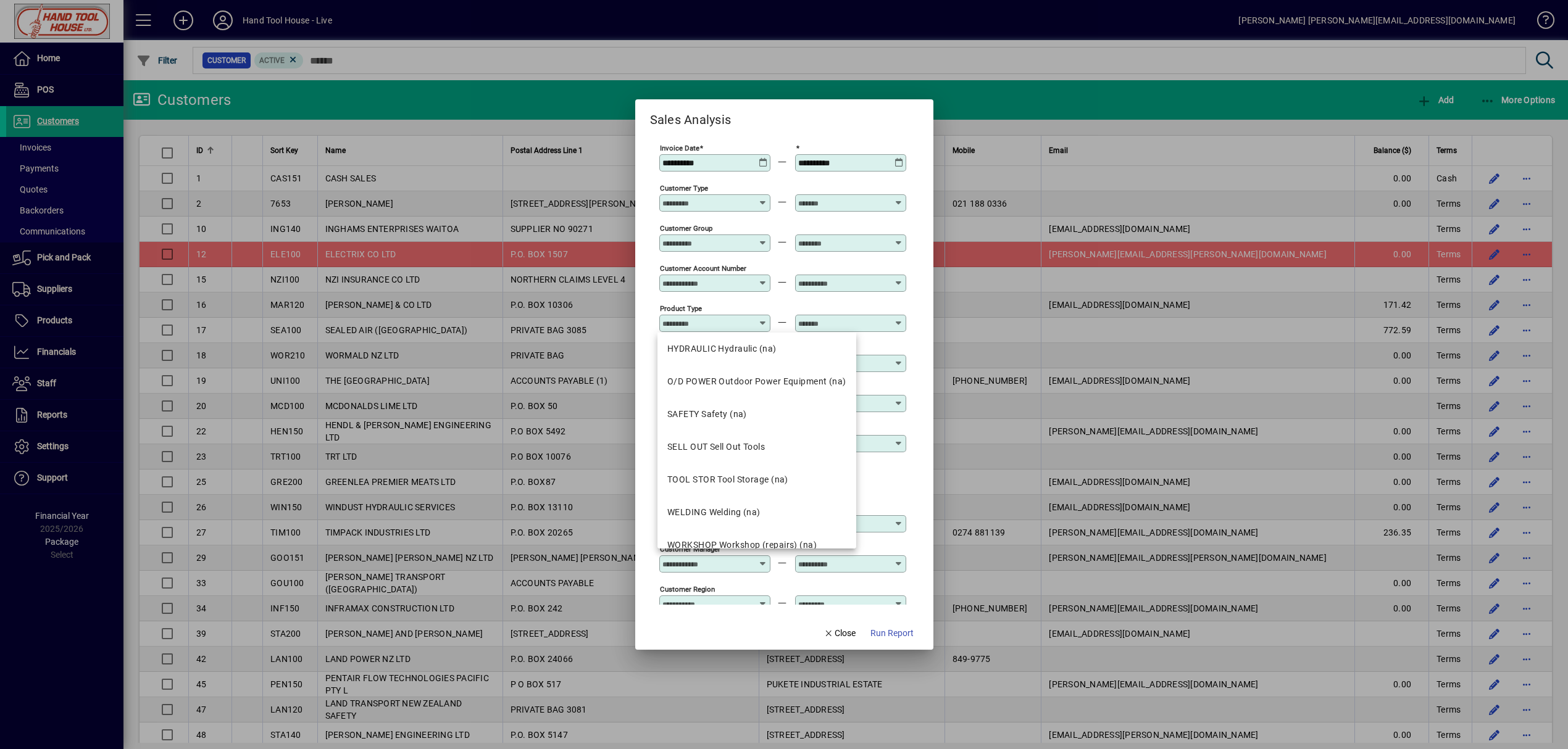
scroll to position [576, 0]
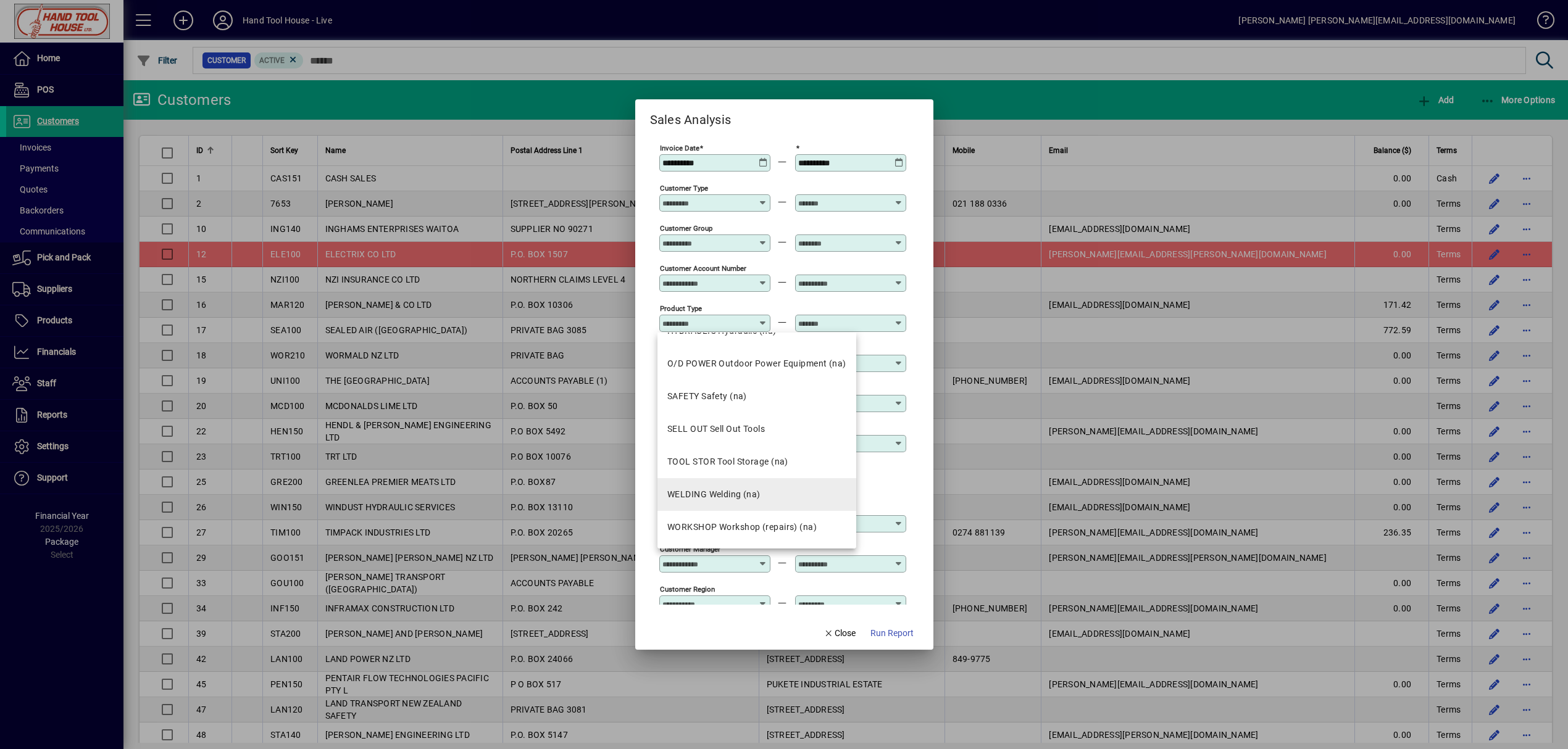
click at [768, 494] on mat-option "WELDING Welding (na)" at bounding box center [757, 494] width 199 height 33
type input "**********"
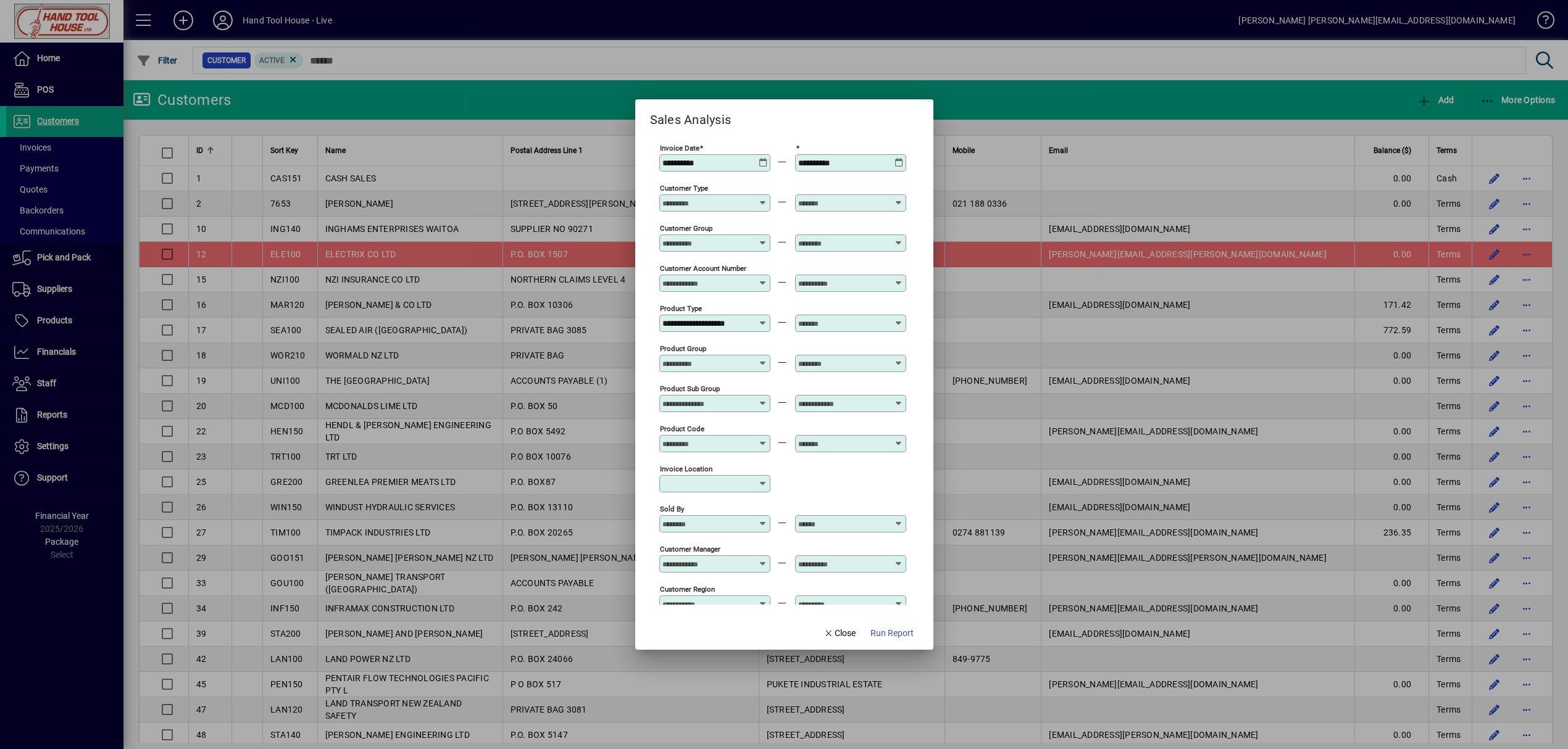
click at [903, 322] on div at bounding box center [852, 323] width 107 height 10
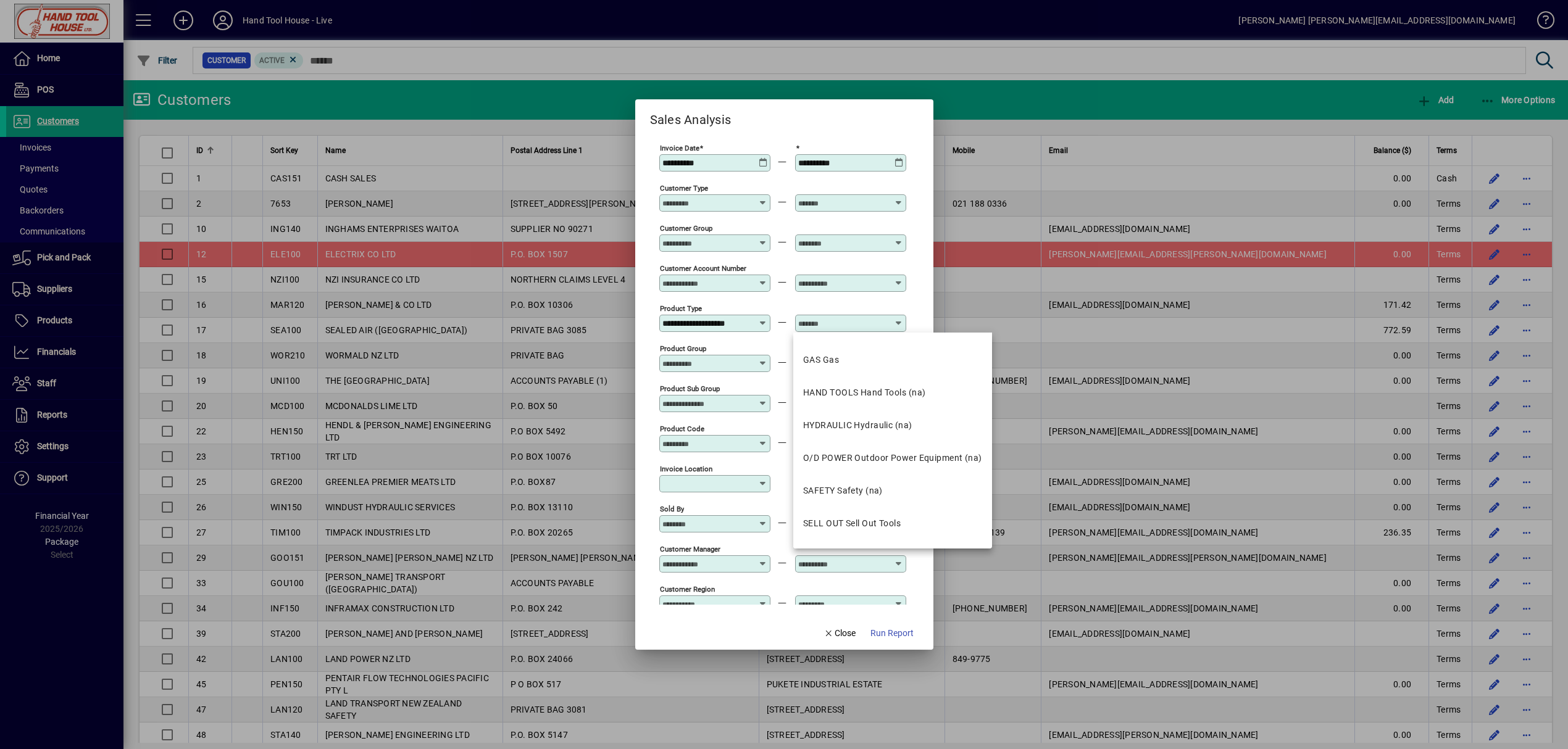
scroll to position [576, 0]
click at [865, 499] on div "WELDING Welding (na)" at bounding box center [850, 495] width 93 height 13
type input "**********"
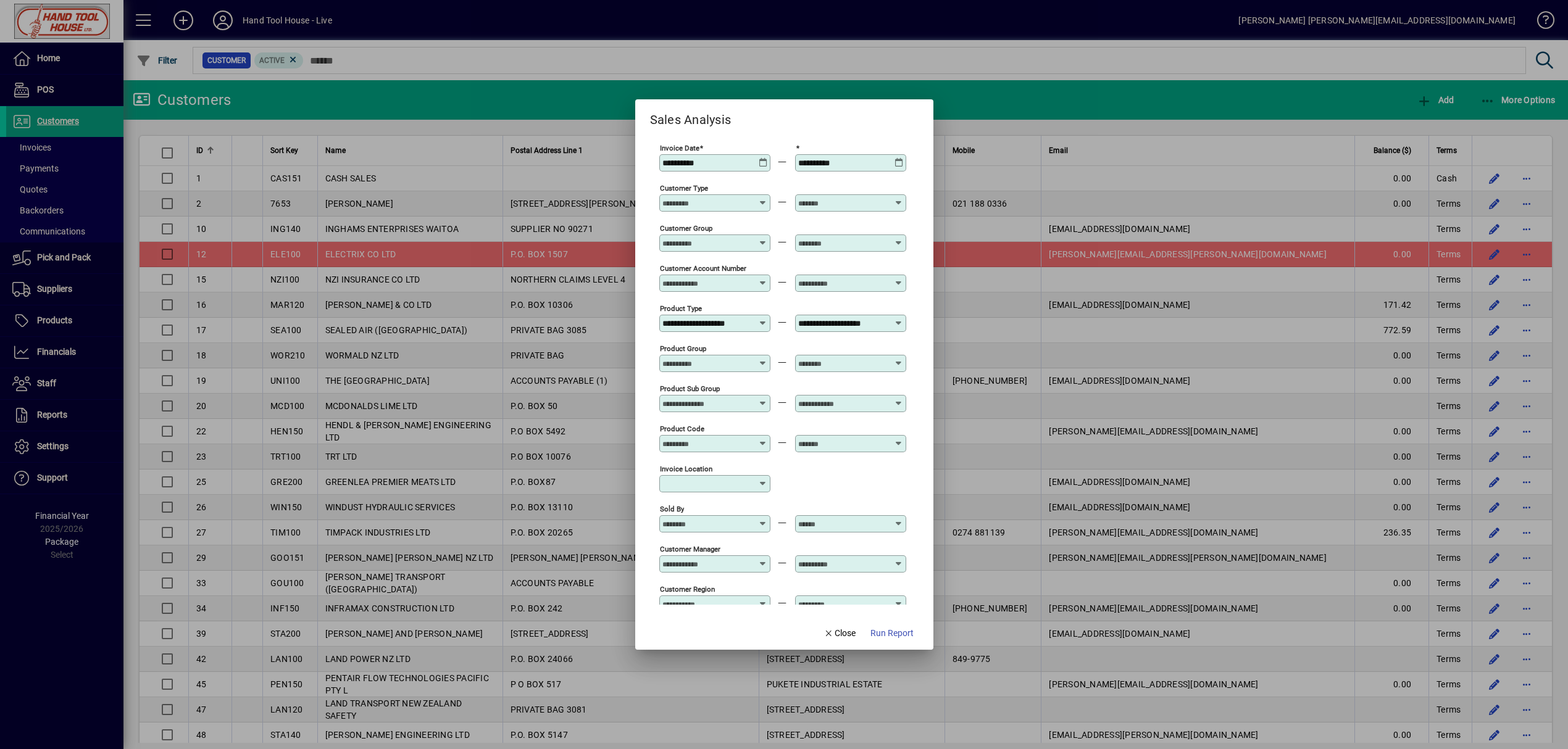
click at [749, 361] on input "Product Group" at bounding box center [707, 363] width 90 height 10
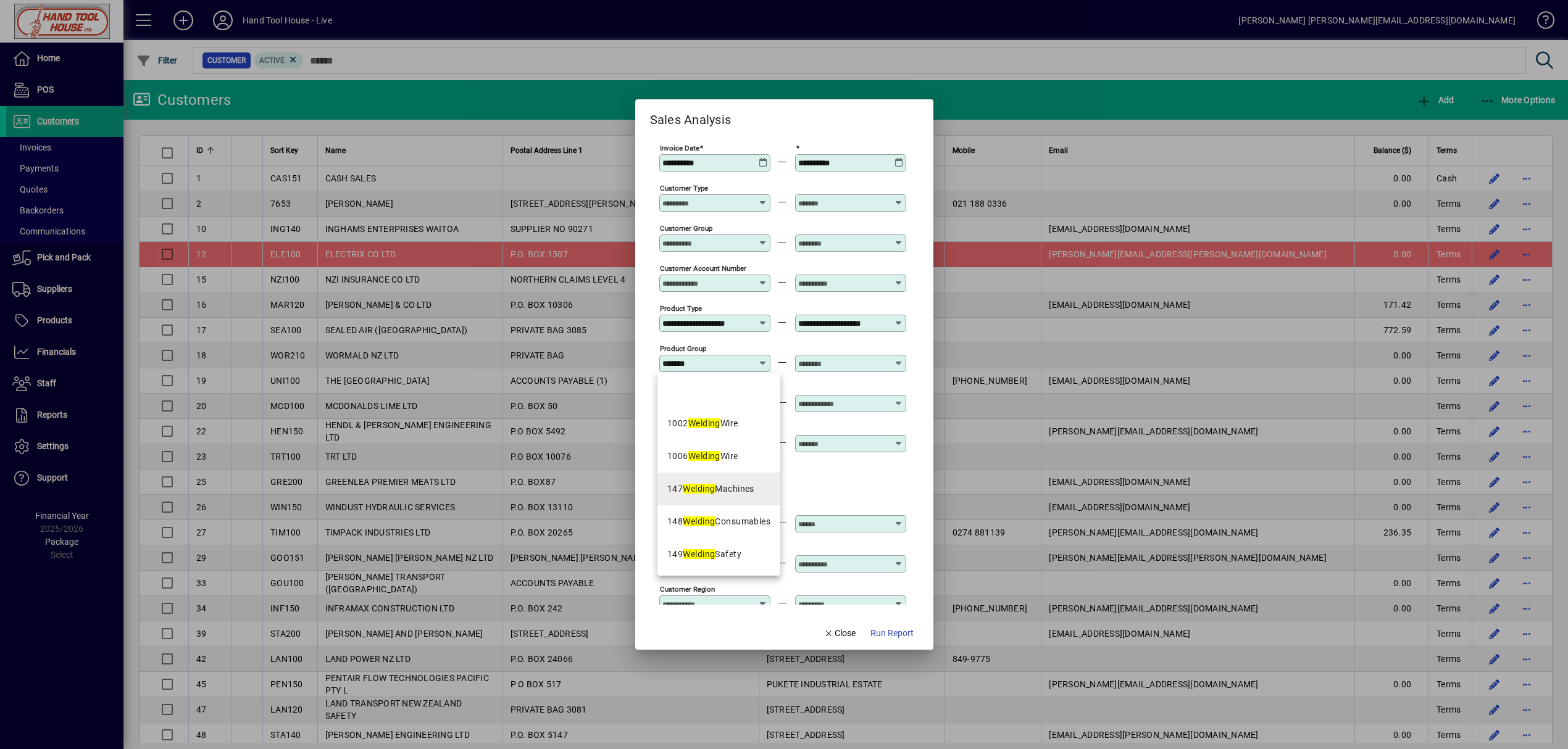
click at [745, 490] on div "147 Welding Machines" at bounding box center [711, 489] width 87 height 13
type input "**********"
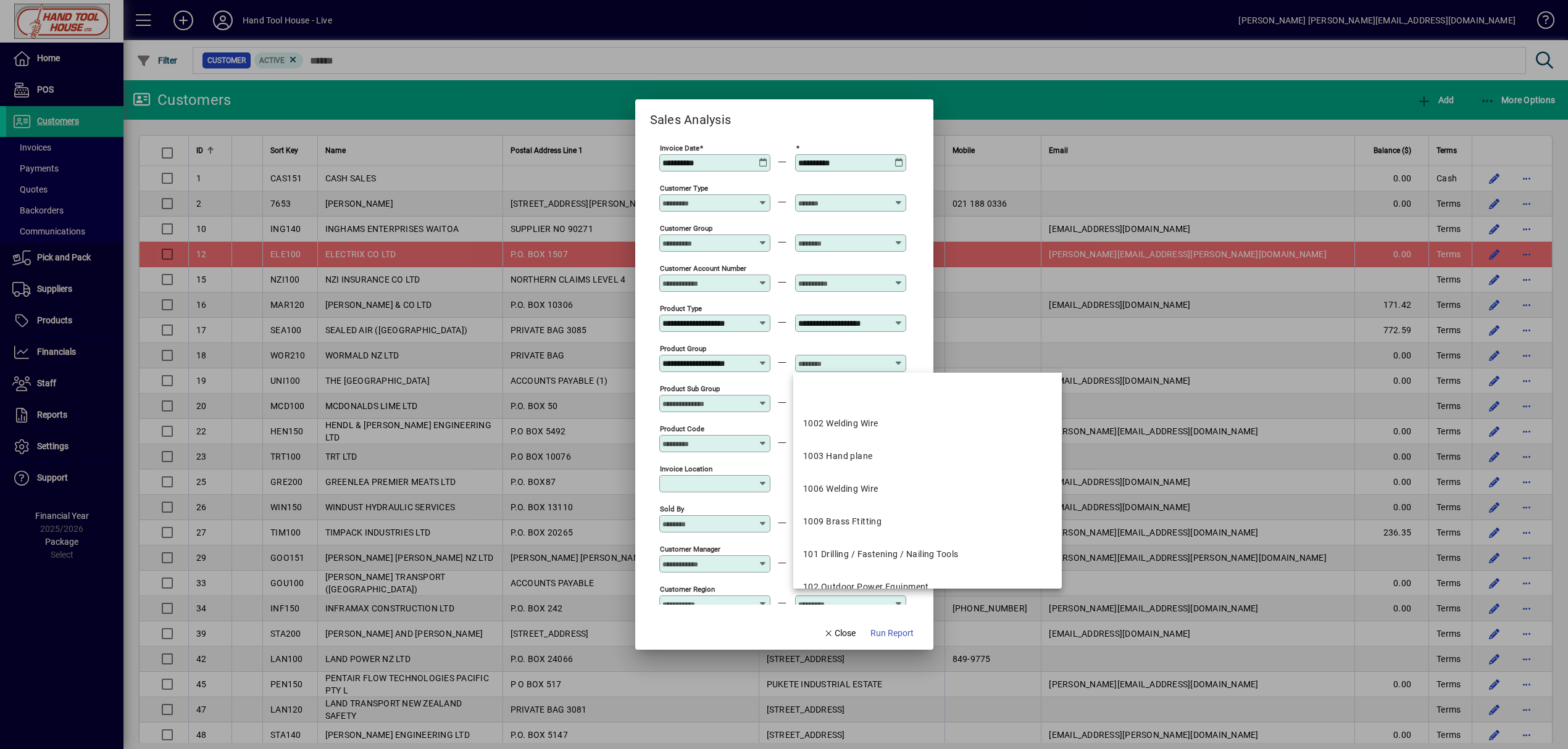
click at [834, 368] on input "text" at bounding box center [843, 363] width 90 height 10
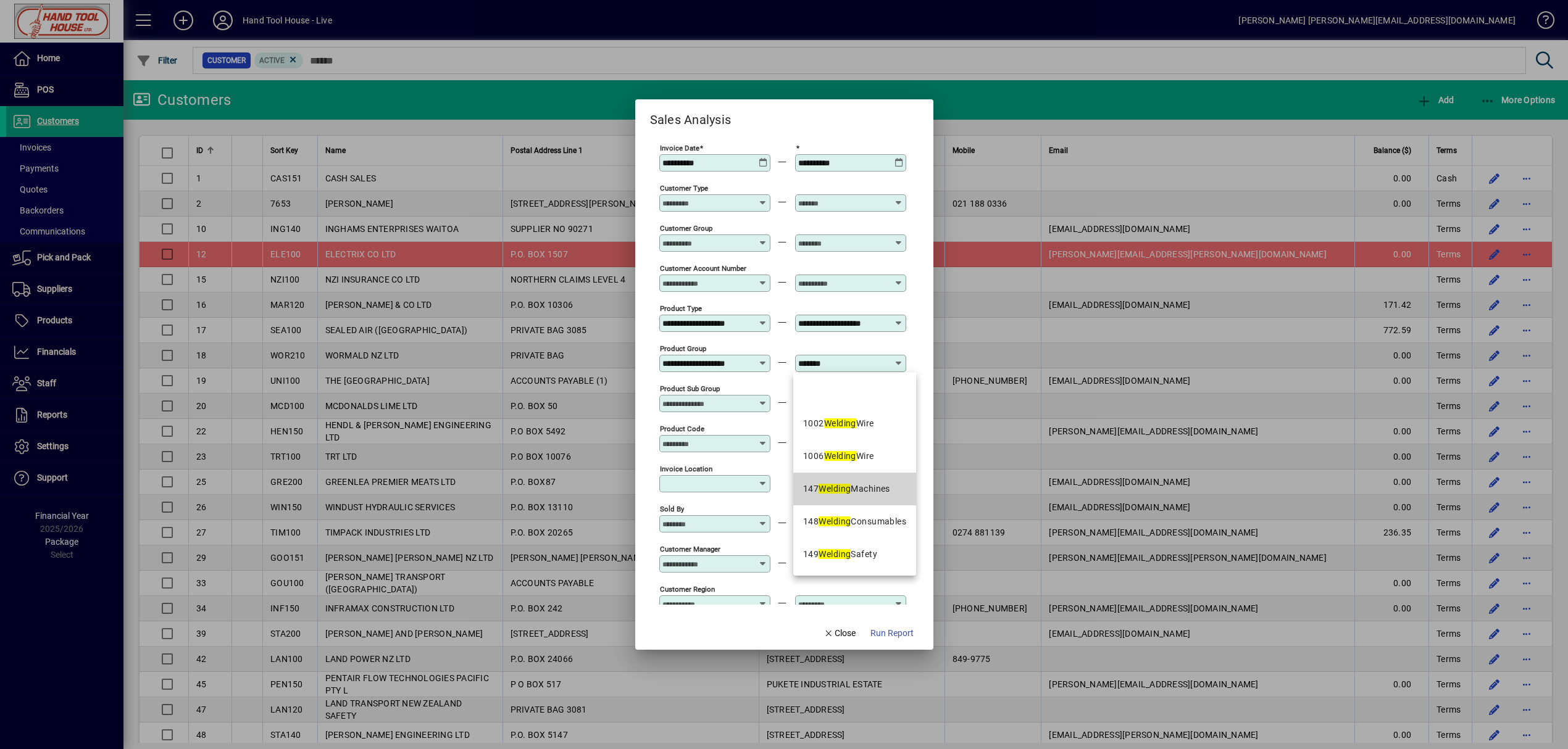
click at [896, 490] on mat-option "147 Welding Machines" at bounding box center [855, 489] width 123 height 33
type input "**********"
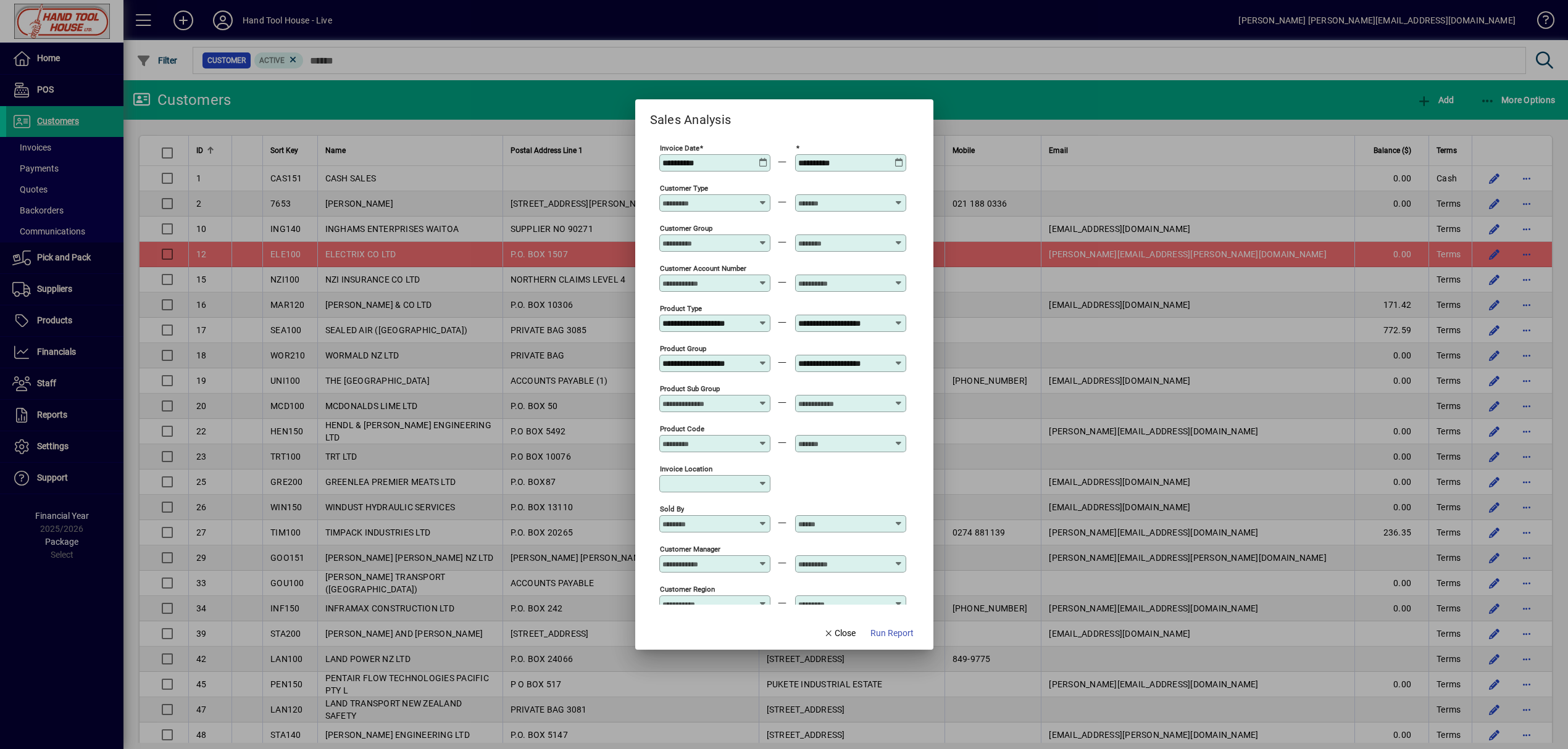
scroll to position [287, 0]
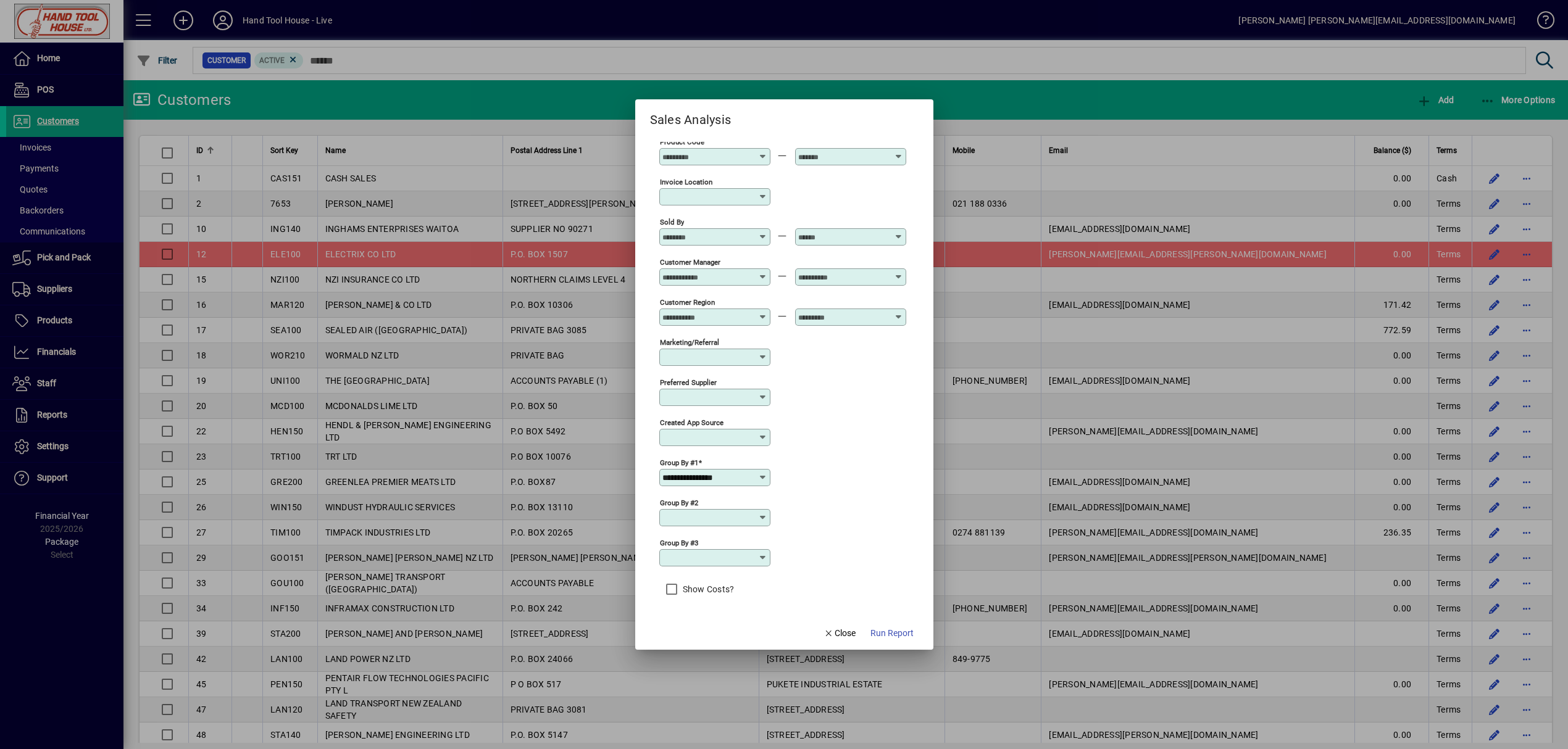
click at [746, 479] on input "**********" at bounding box center [710, 477] width 96 height 10
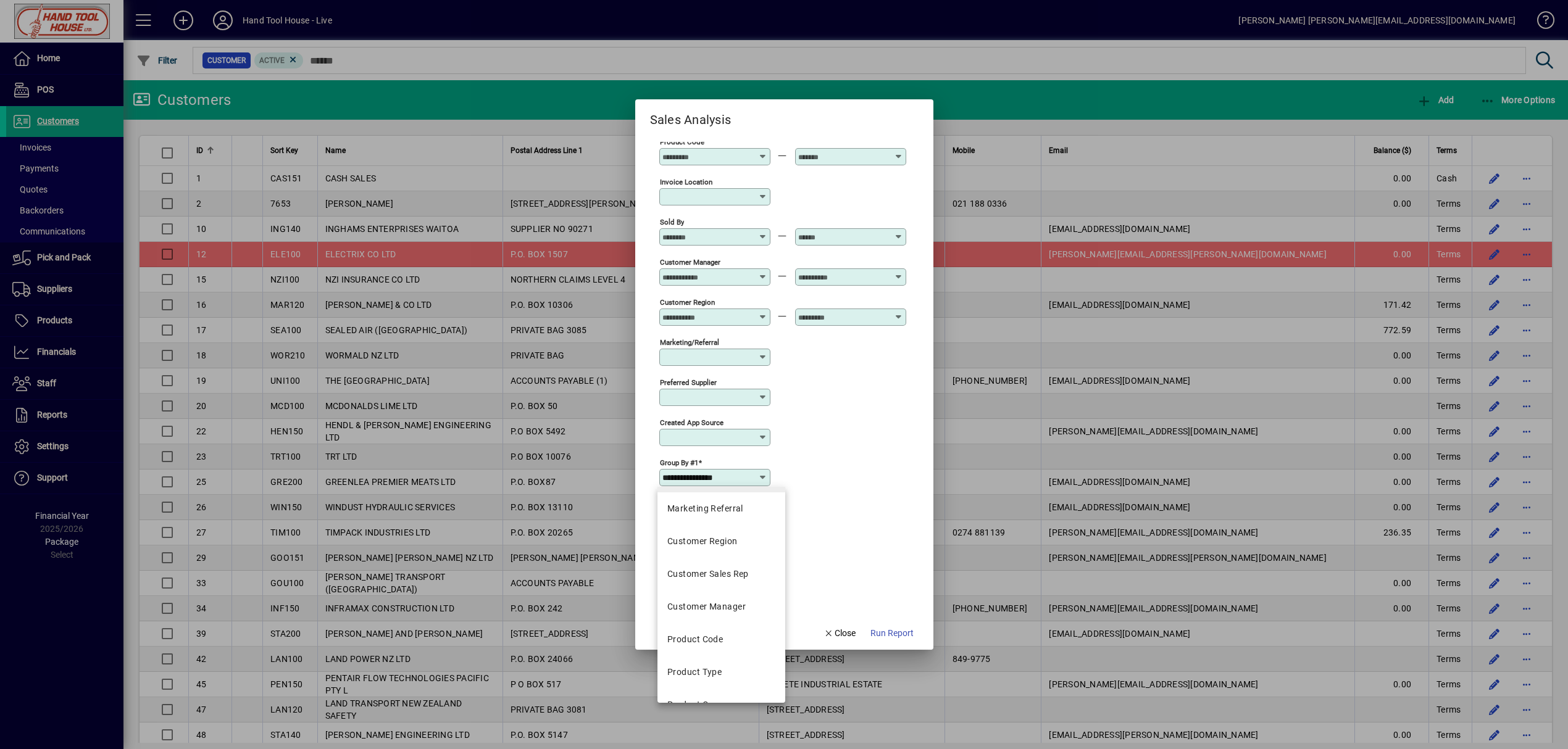
scroll to position [247, 0]
click at [731, 624] on mat-option "Product Code" at bounding box center [722, 621] width 128 height 33
type input "**********"
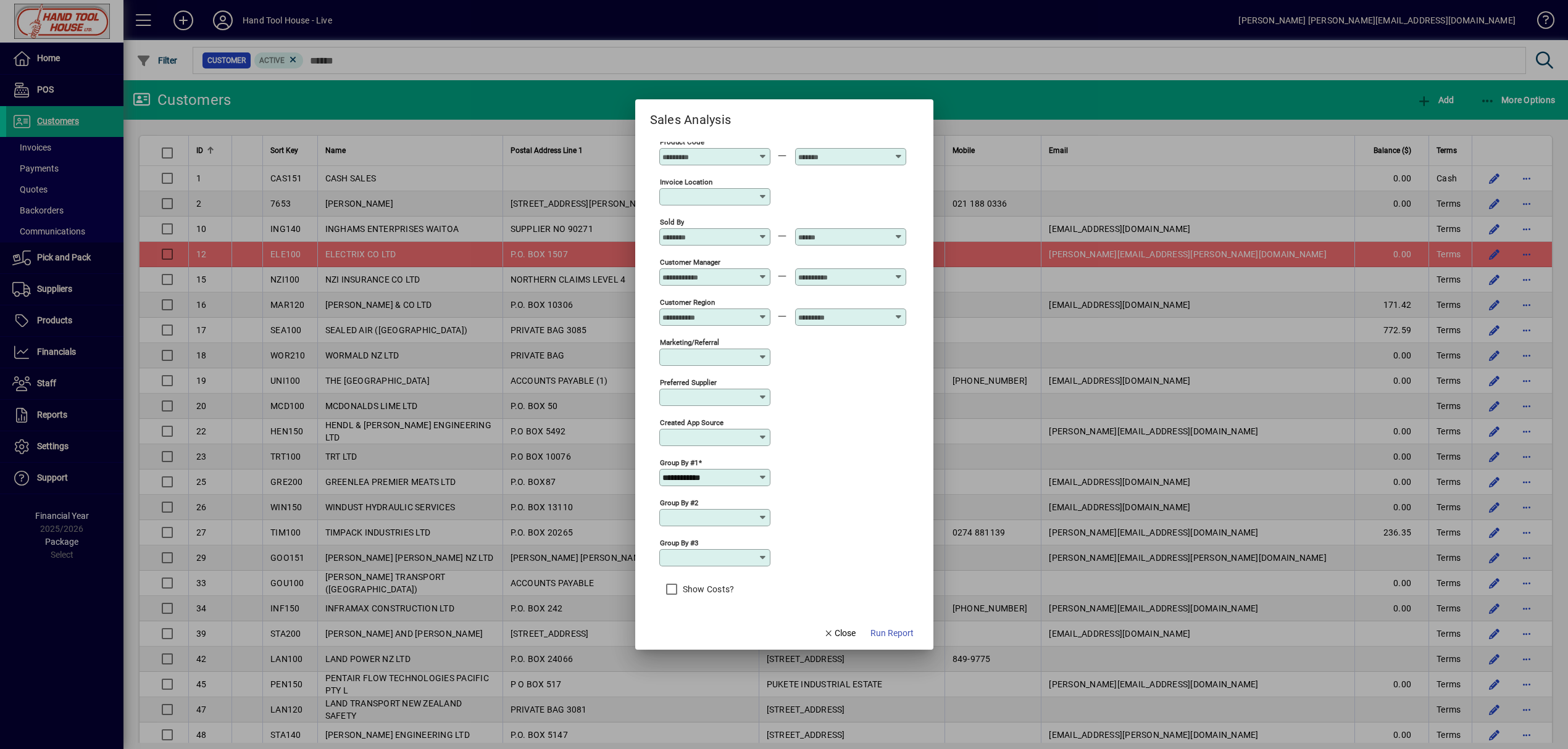
click at [704, 592] on label "Show Costs?" at bounding box center [707, 589] width 54 height 12
click at [881, 632] on span "Run Report" at bounding box center [892, 633] width 43 height 13
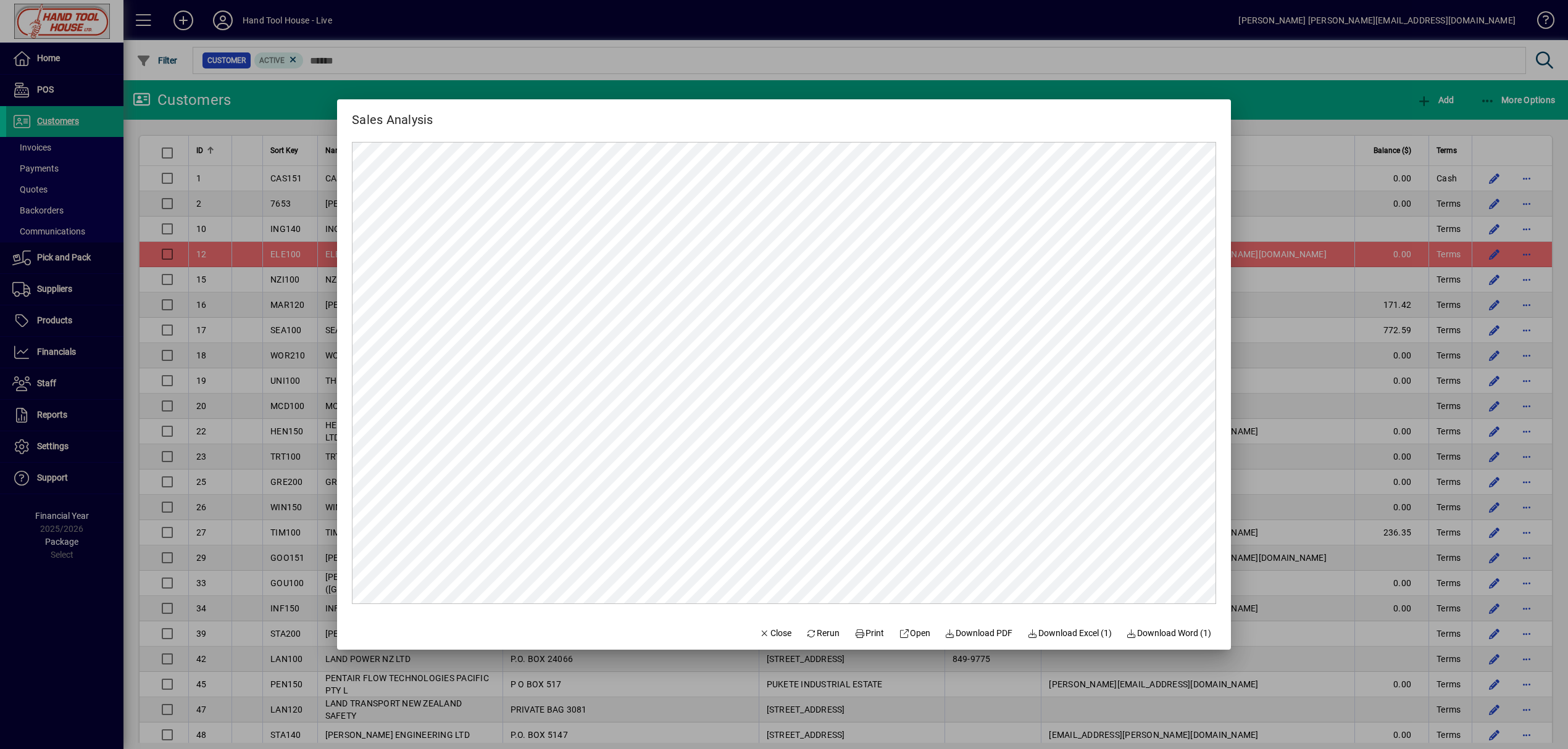
scroll to position [0, 0]
click at [1085, 635] on span "Download Excel (1)" at bounding box center [1069, 633] width 84 height 13
